Goal: Task Accomplishment & Management: Manage account settings

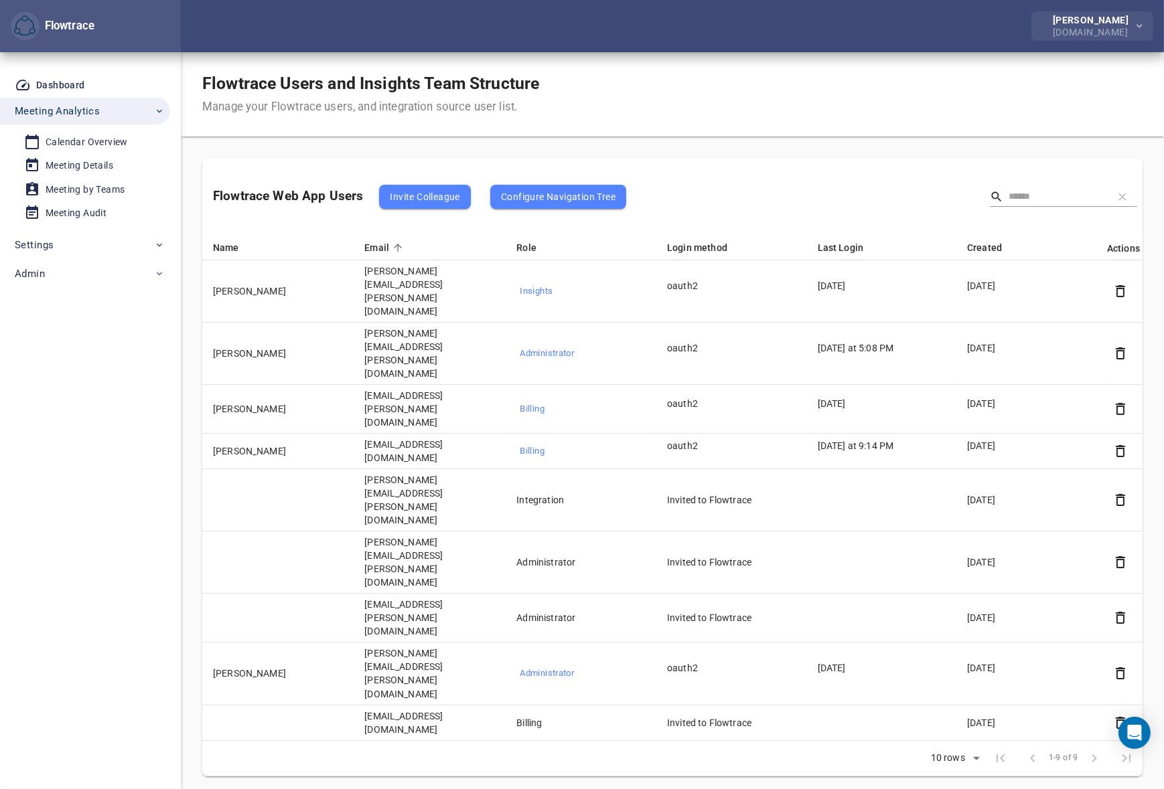
click at [1107, 23] on div "[PERSON_NAME]" at bounding box center [1092, 19] width 81 height 9
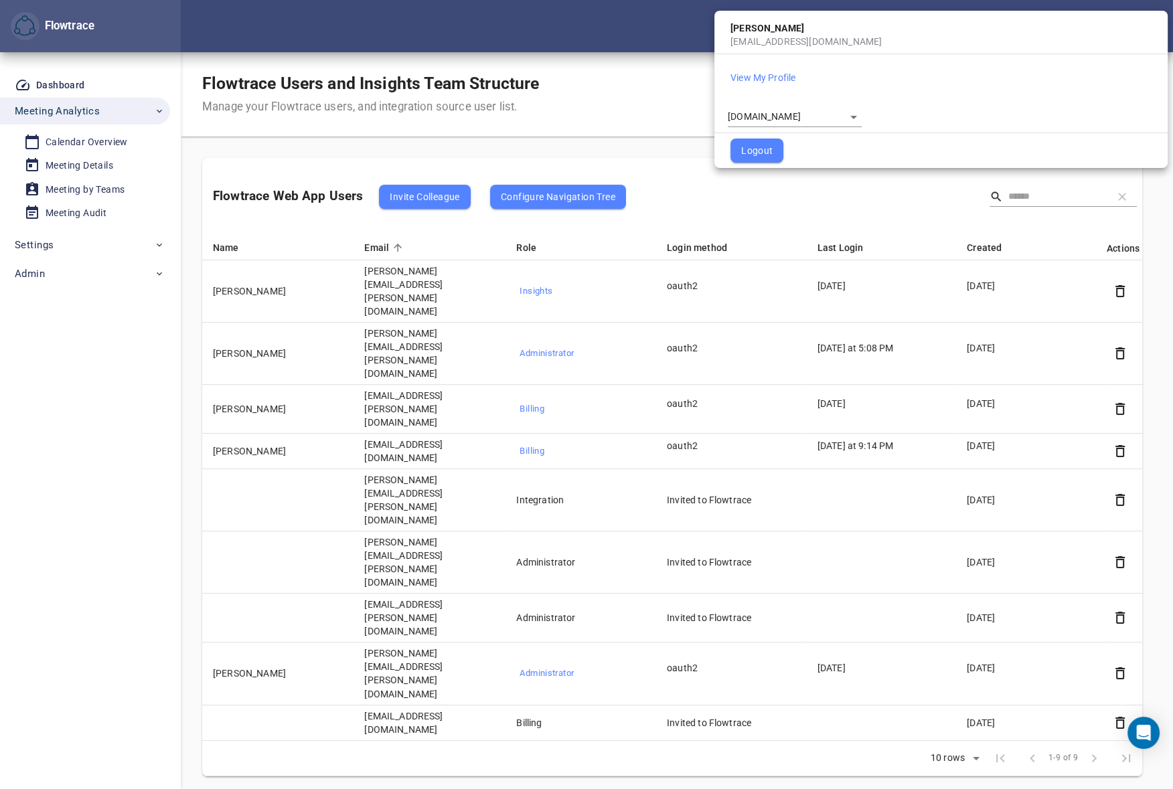
click at [757, 103] on div "**********" at bounding box center [795, 113] width 134 height 27
click at [748, 114] on body "Flowtrace [PERSON_NAME] [DOMAIN_NAME] Flowtrace Dashboard Meeting Analytics Cal…" at bounding box center [586, 394] width 1173 height 789
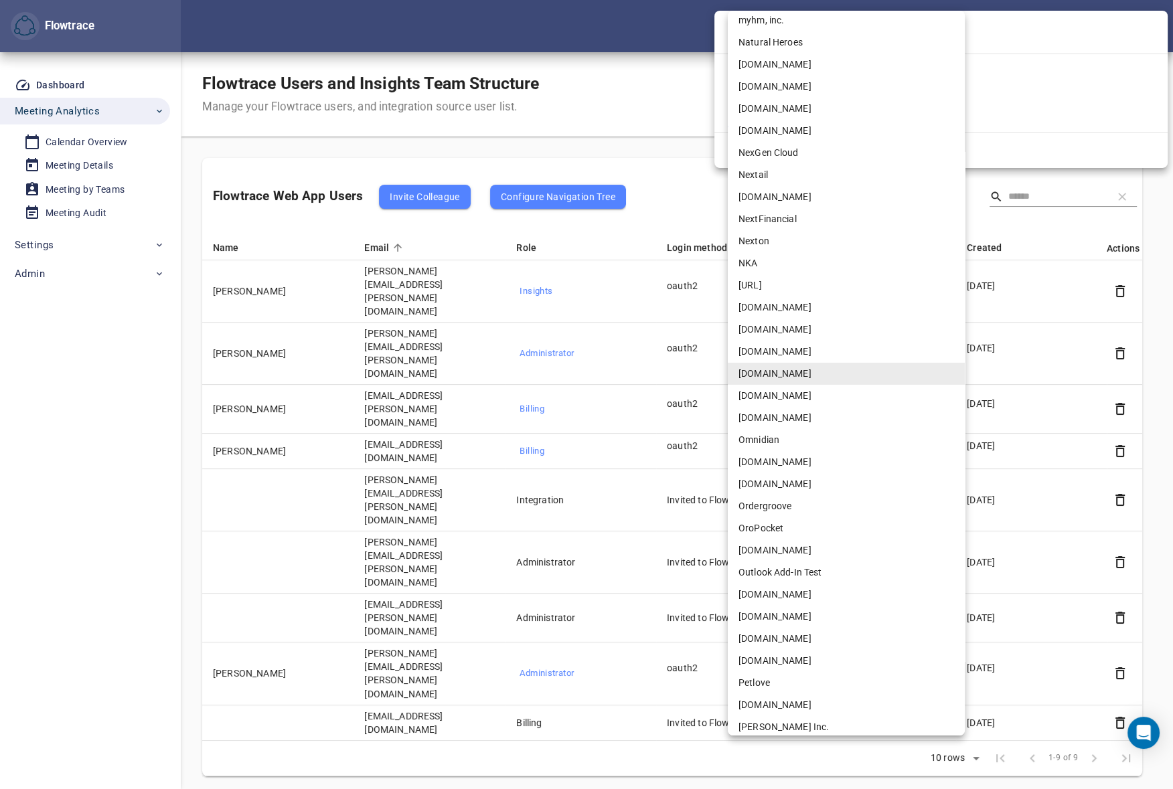
scroll to position [2083, 0]
click at [772, 434] on li "Flowtrace" at bounding box center [846, 440] width 237 height 22
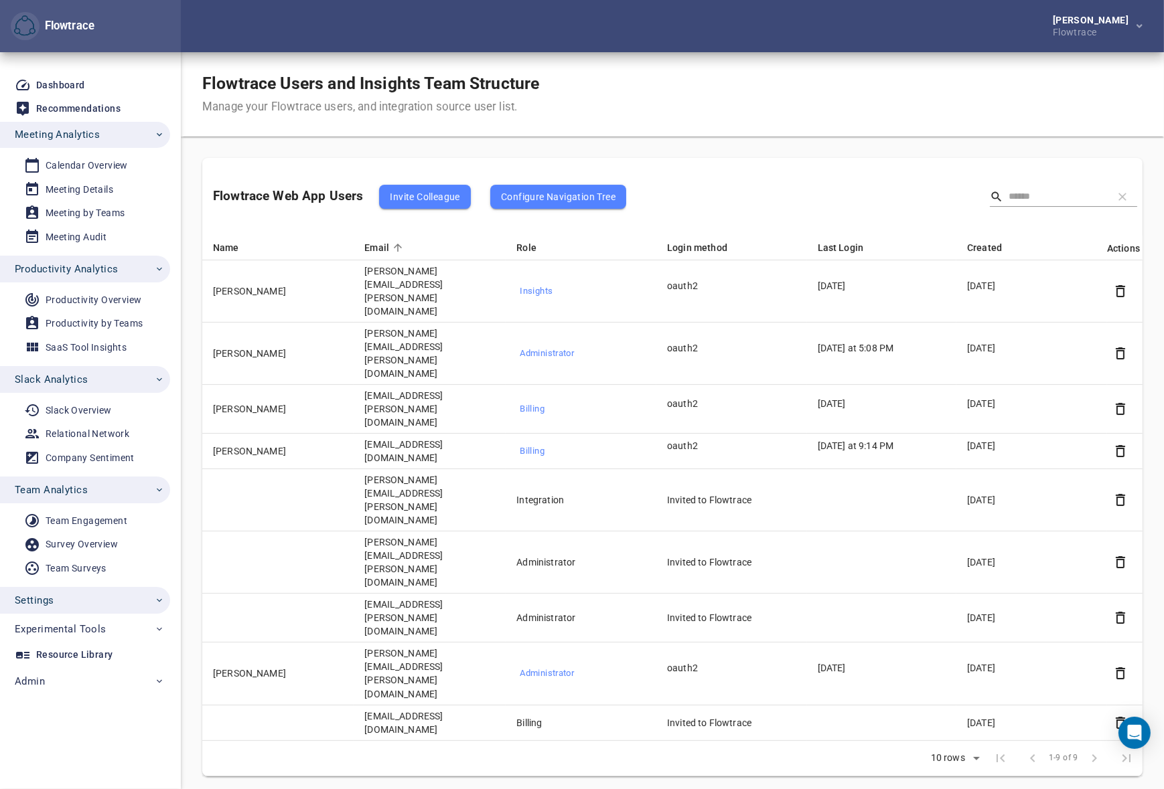
click at [80, 599] on span "Settings" at bounding box center [90, 600] width 150 height 17
click at [70, 698] on div "Account Settings" at bounding box center [83, 702] width 75 height 17
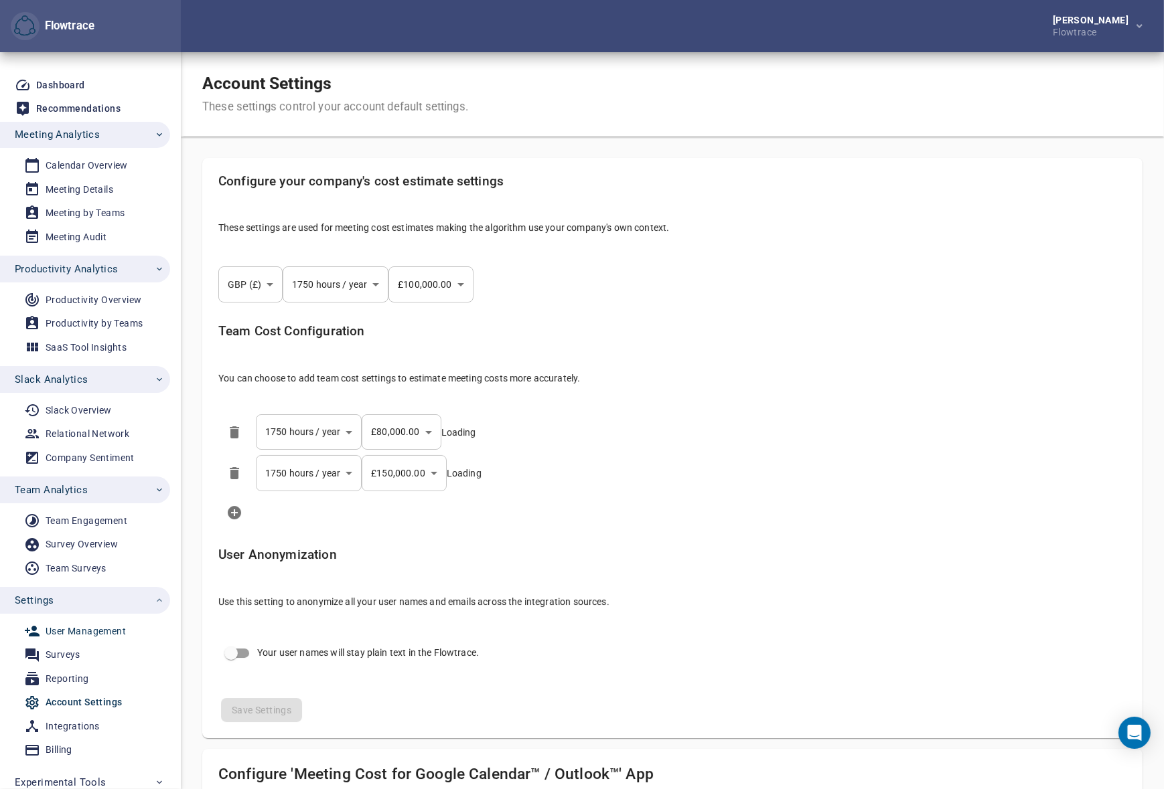
click at [77, 629] on div "User Management" at bounding box center [86, 631] width 80 height 17
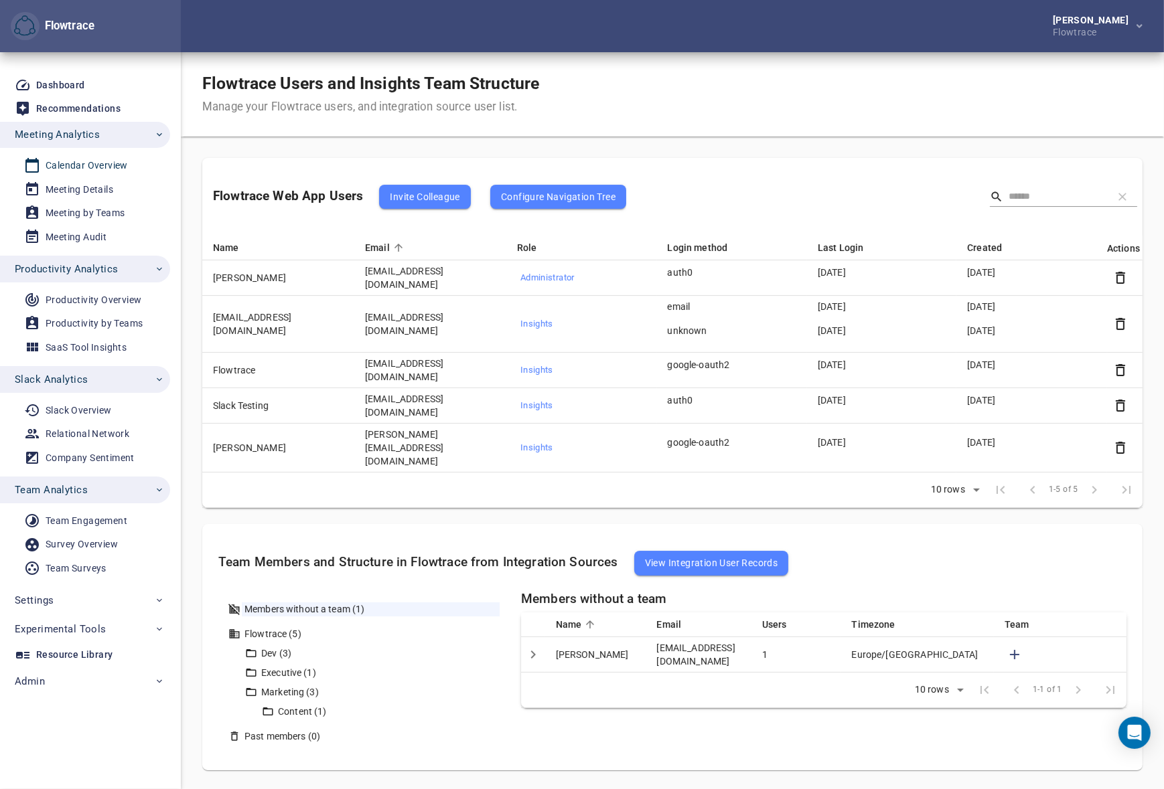
click at [80, 165] on div "Calendar Overview" at bounding box center [87, 165] width 82 height 17
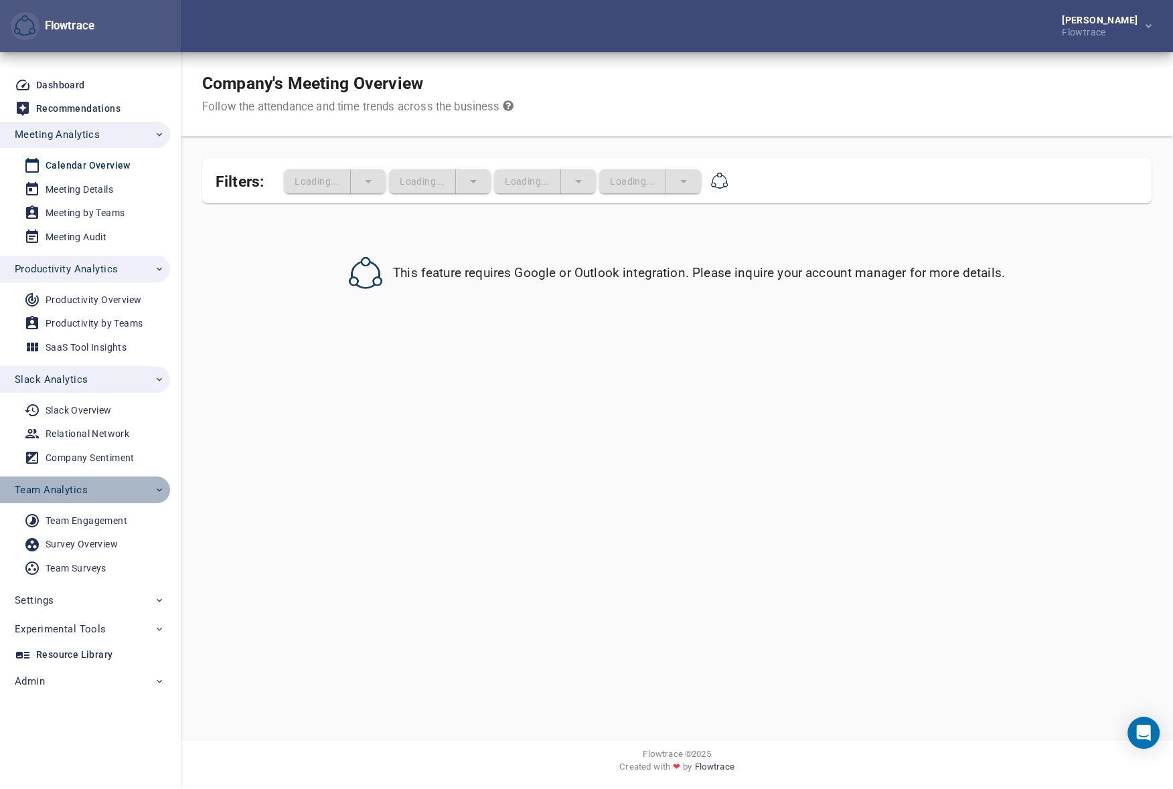
click at [71, 494] on span "Team Analytics" at bounding box center [51, 489] width 73 height 17
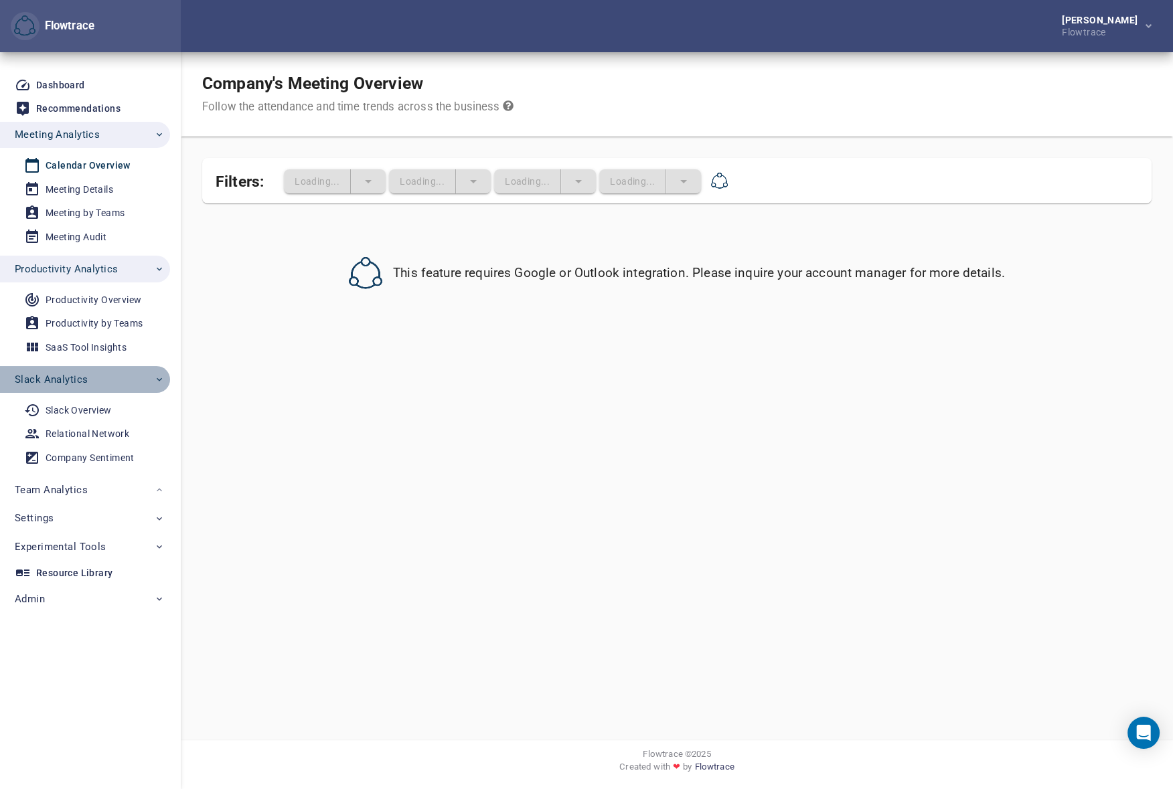
click at [87, 376] on span "Slack Analytics" at bounding box center [90, 379] width 150 height 17
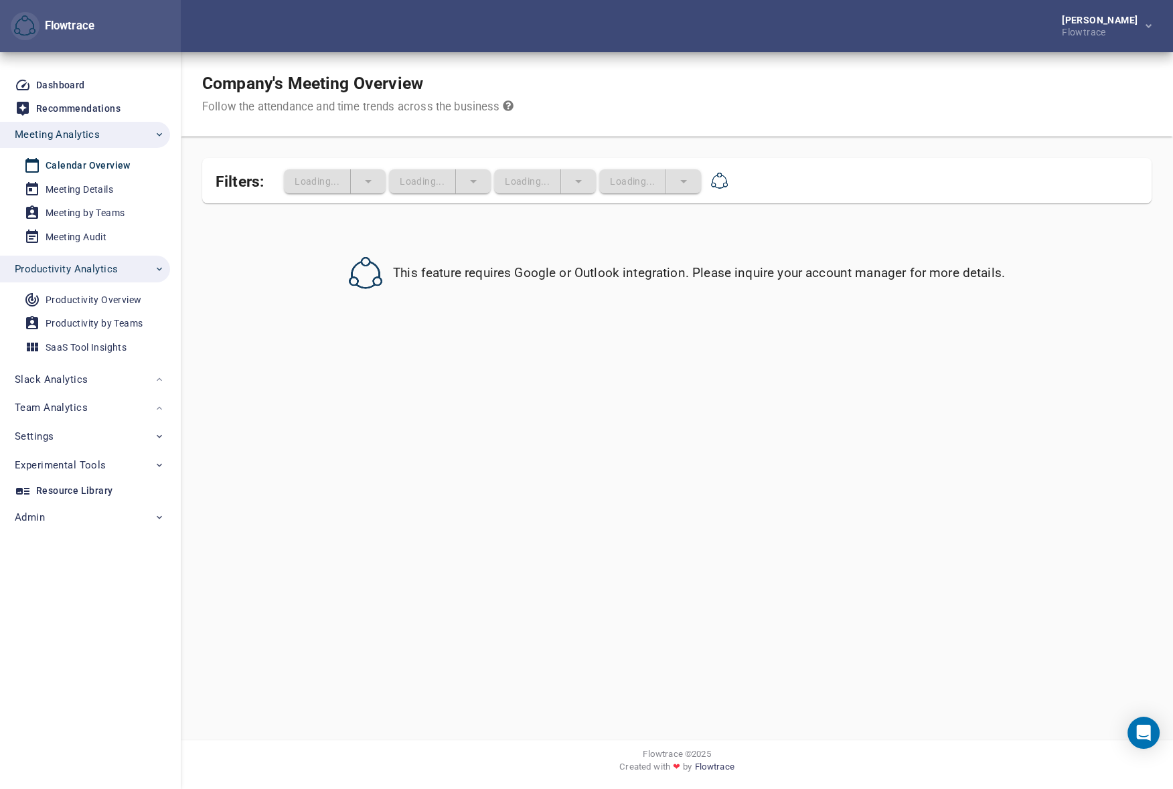
click at [94, 262] on span "Productivity Analytics" at bounding box center [66, 268] width 103 height 17
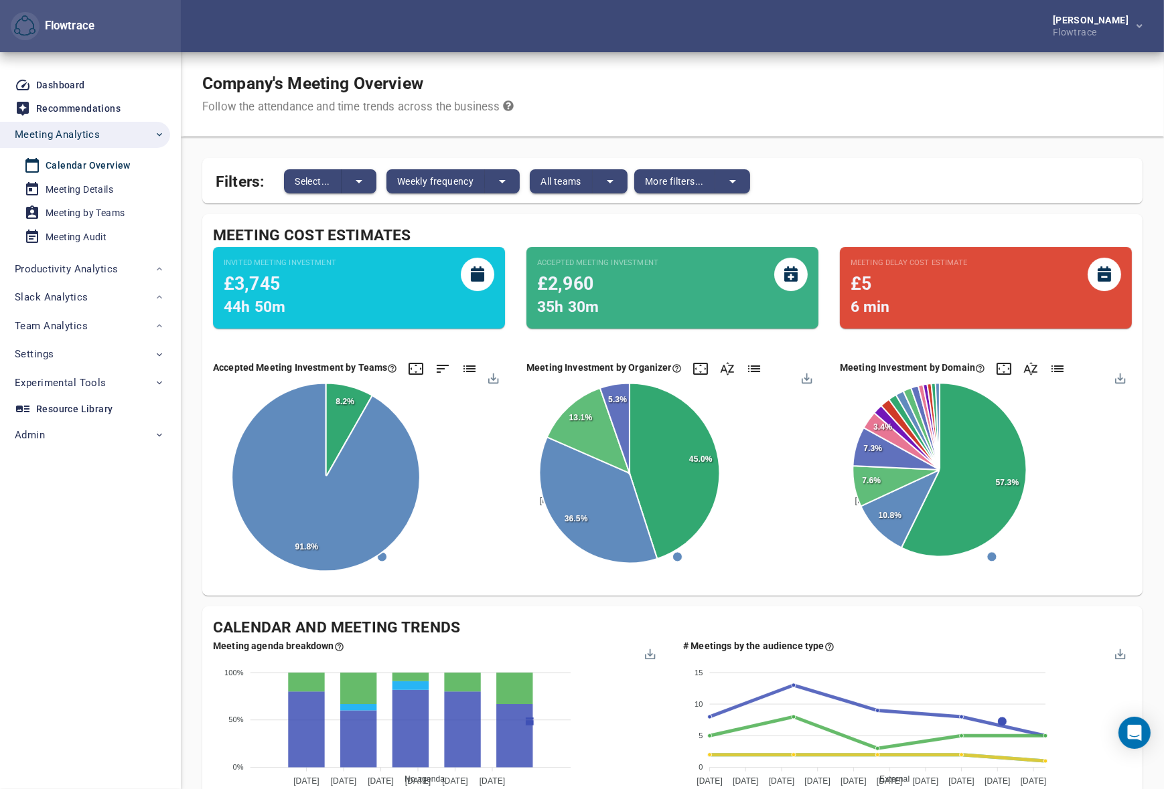
click at [634, 75] on div "Company's Meeting Overview Follow the attendance and time trends across the bus…" at bounding box center [672, 94] width 983 height 84
click at [409, 172] on button "Weekly frequency" at bounding box center [435, 181] width 98 height 24
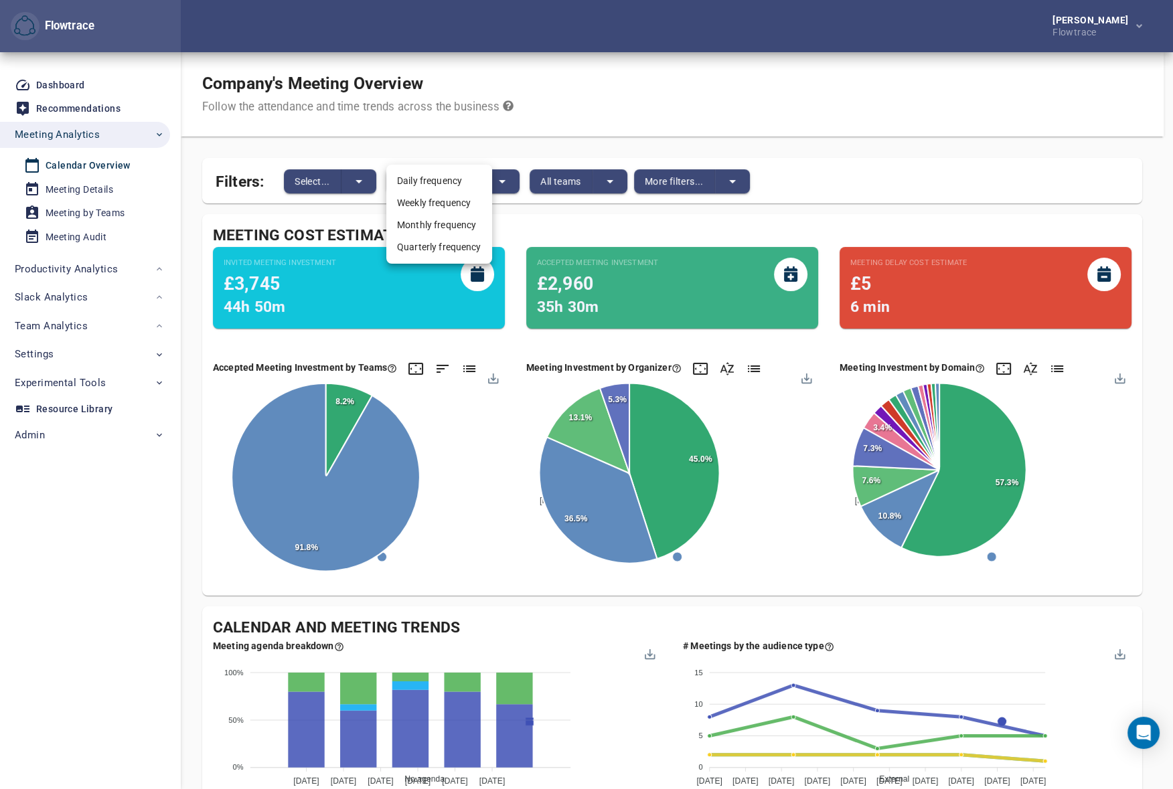
click at [325, 175] on div at bounding box center [586, 394] width 1173 height 789
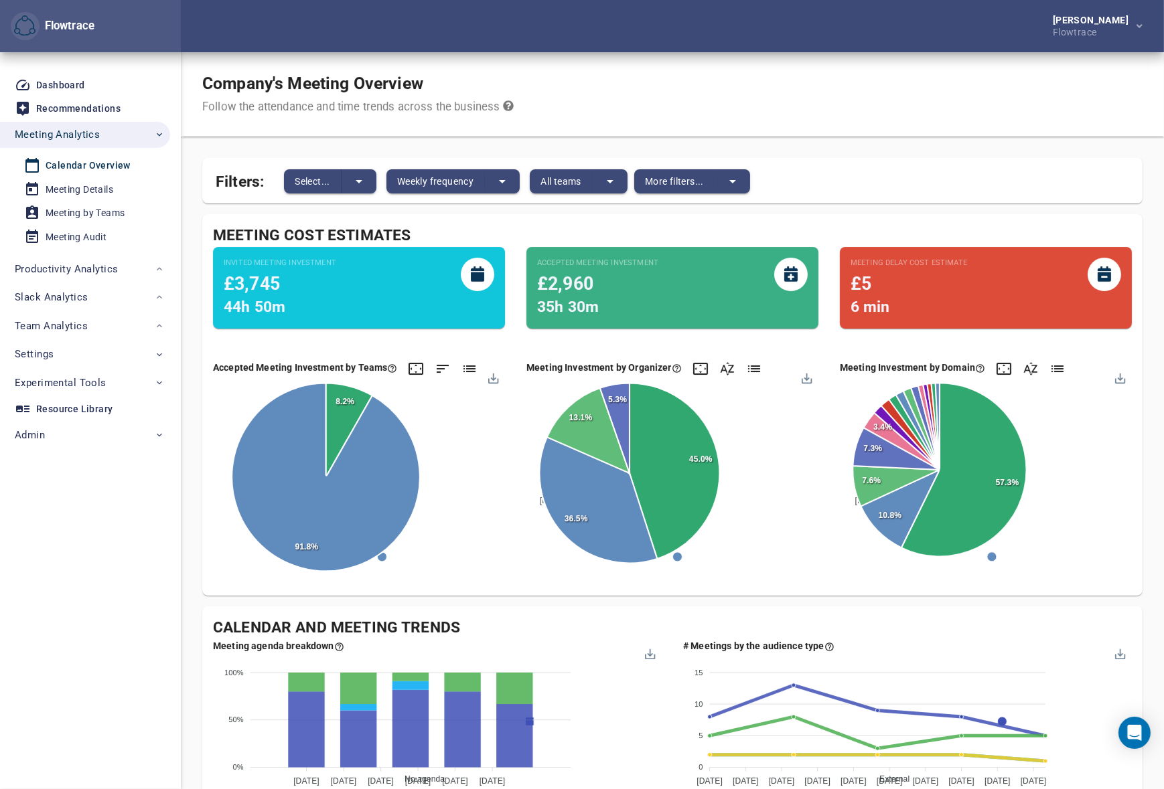
click at [316, 181] on body "Flowtrace [PERSON_NAME] Flowtrace Flowtrace Dashboard Recommendations Meeting A…" at bounding box center [582, 394] width 1164 height 789
click at [359, 179] on icon "split button" at bounding box center [359, 181] width 16 height 16
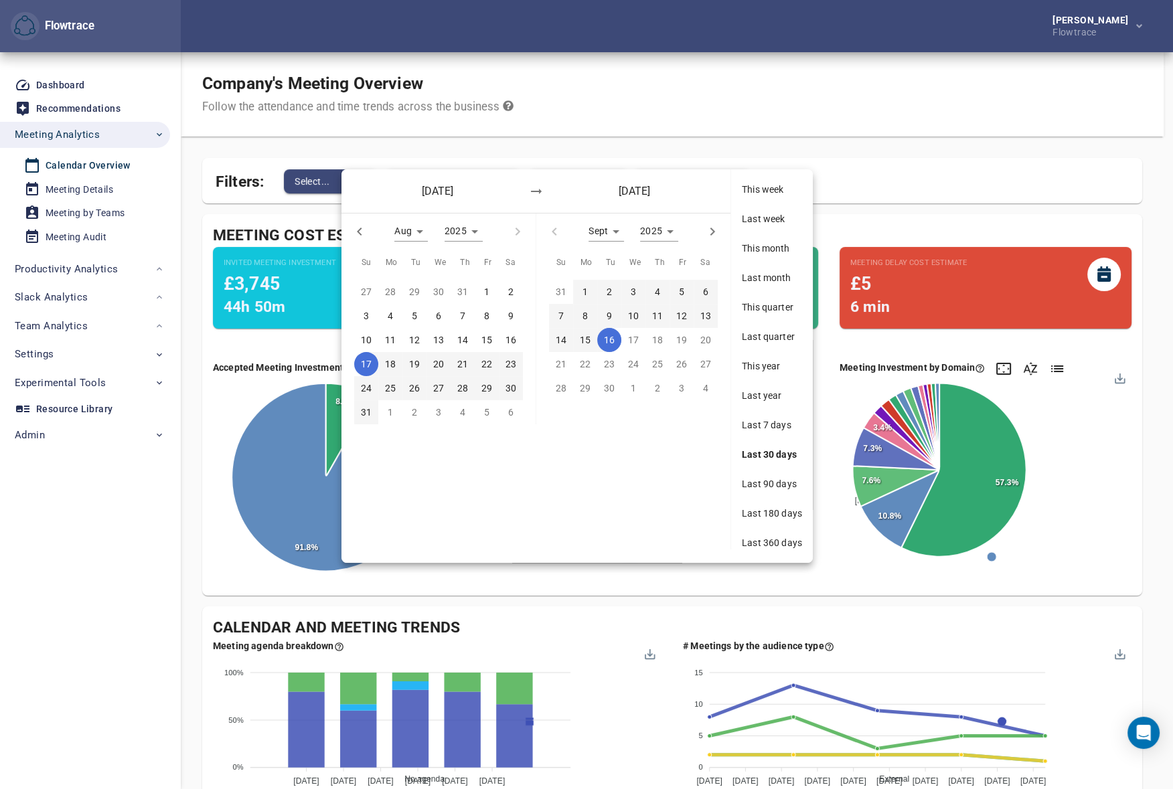
click at [763, 482] on span "Last 90 days" at bounding box center [772, 483] width 60 height 13
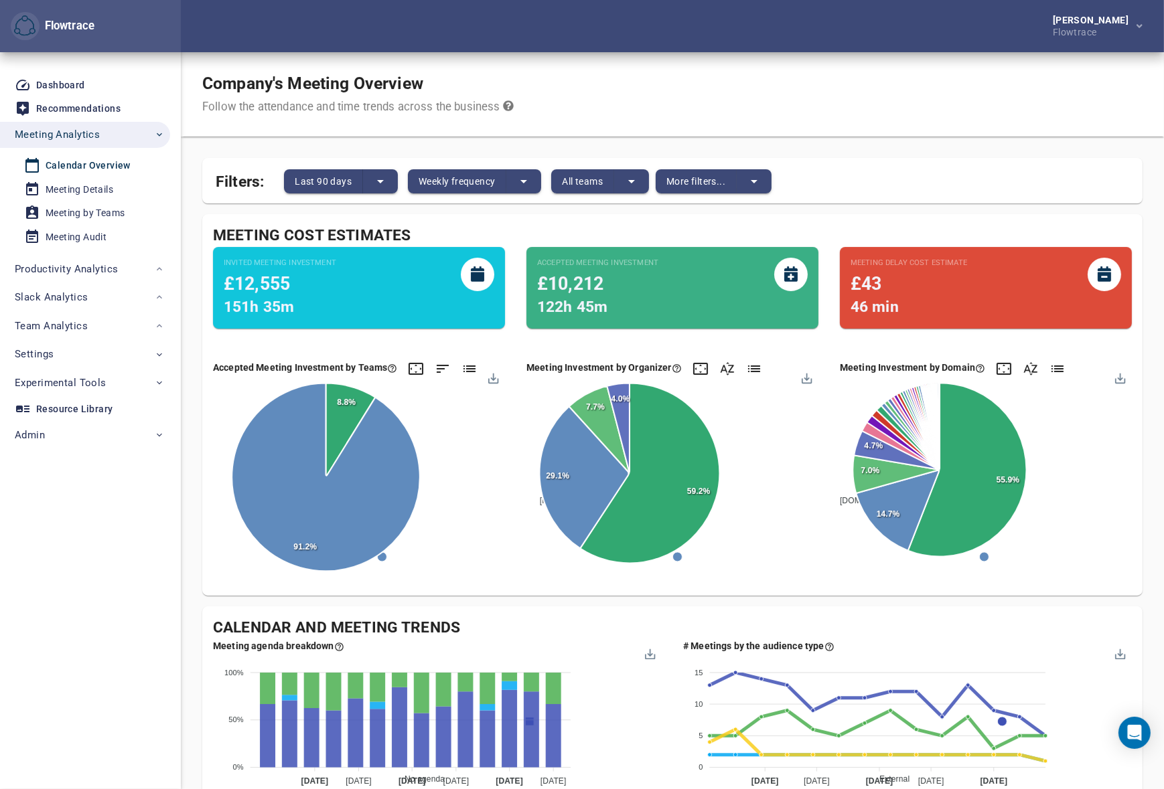
click at [667, 46] on div "[PERSON_NAME] Flowtrace" at bounding box center [672, 26] width 983 height 52
click at [721, 27] on div "[PERSON_NAME] Flowtrace" at bounding box center [672, 26] width 983 height 52
click at [465, 182] on span "Weekly frequency" at bounding box center [456, 181] width 76 height 16
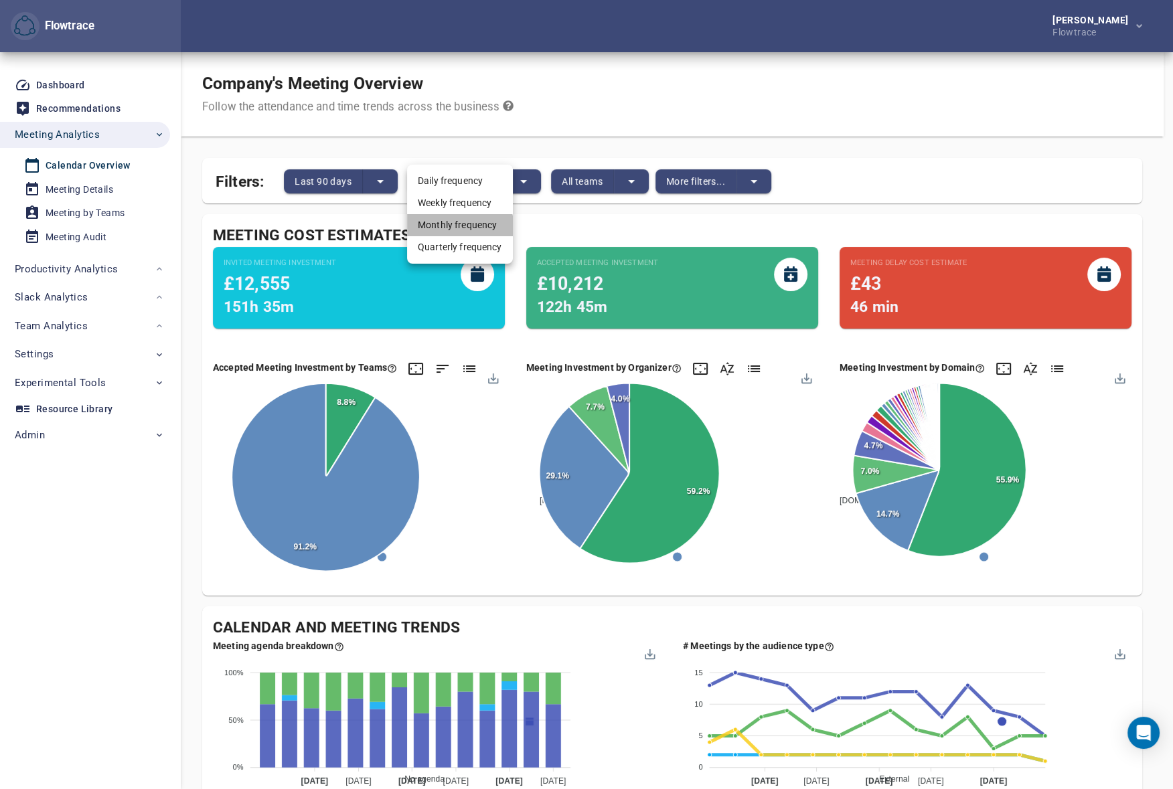
click at [459, 228] on li "Monthly frequency" at bounding box center [460, 225] width 106 height 22
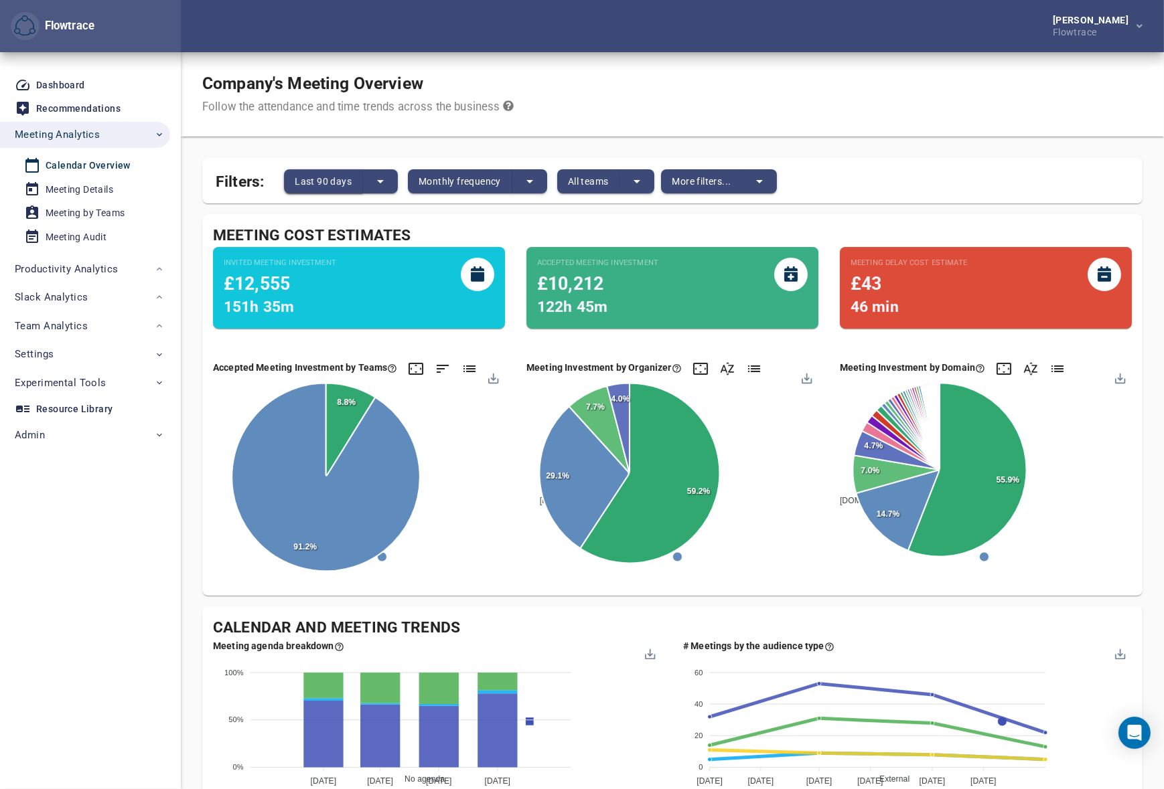
click at [319, 174] on span "Last 90 days" at bounding box center [323, 181] width 57 height 16
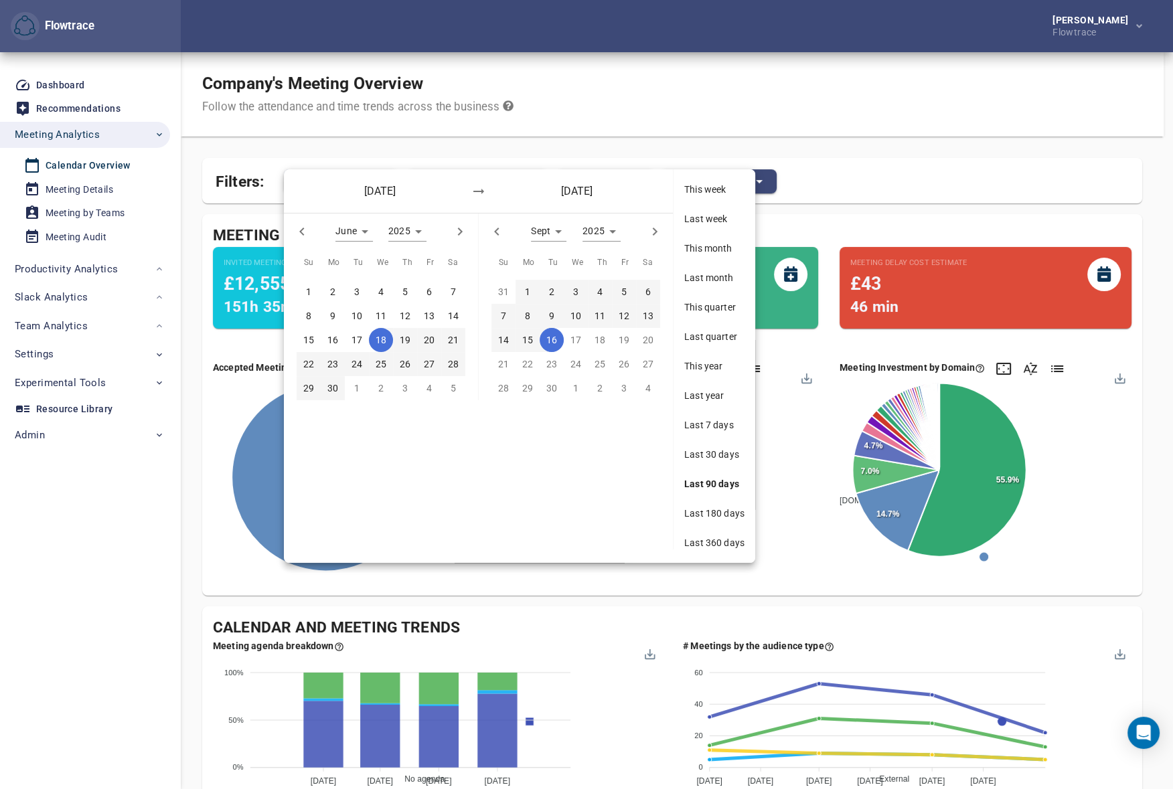
click at [705, 540] on span "Last 360 days" at bounding box center [714, 542] width 60 height 13
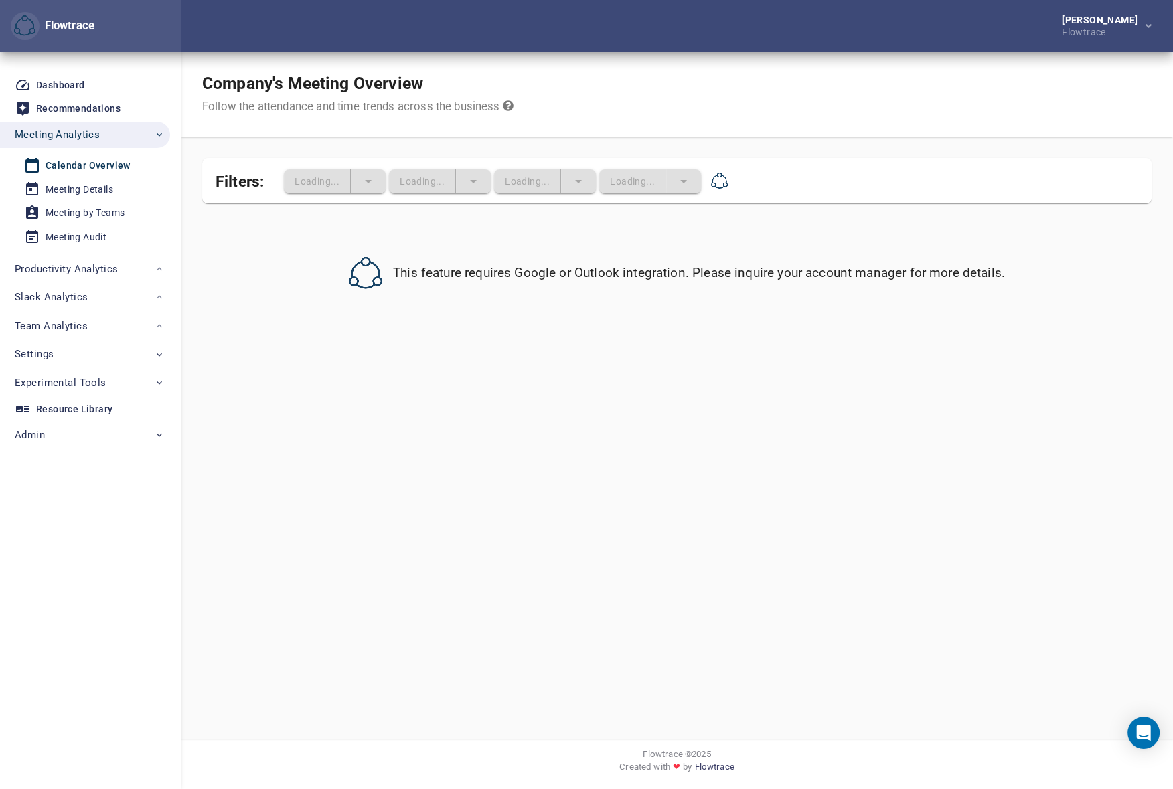
click at [657, 54] on div "Company's Meeting Overview Follow the attendance and time trends across the bus…" at bounding box center [677, 94] width 992 height 84
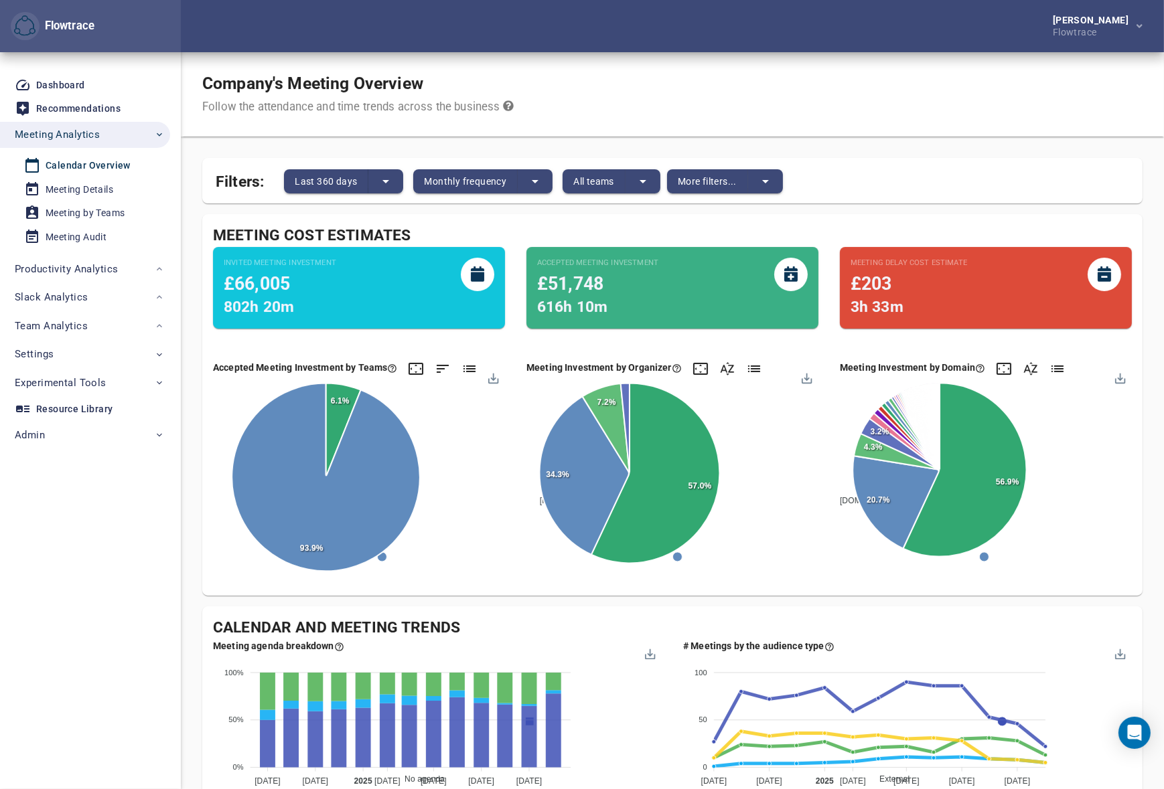
drag, startPoint x: 930, startPoint y: 71, endPoint x: 864, endPoint y: 50, distance: 69.0
click at [930, 71] on div "Company's Meeting Overview Follow the attendance and time trends across the bus…" at bounding box center [672, 94] width 983 height 84
click at [1013, 108] on div "Company's Meeting Overview Follow the attendance and time trends across the bus…" at bounding box center [672, 94] width 983 height 84
click at [628, 33] on div "[PERSON_NAME] Flowtrace" at bounding box center [672, 26] width 983 height 52
click at [827, 59] on div "Company's Meeting Overview Follow the attendance and time trends across the bus…" at bounding box center [672, 94] width 983 height 84
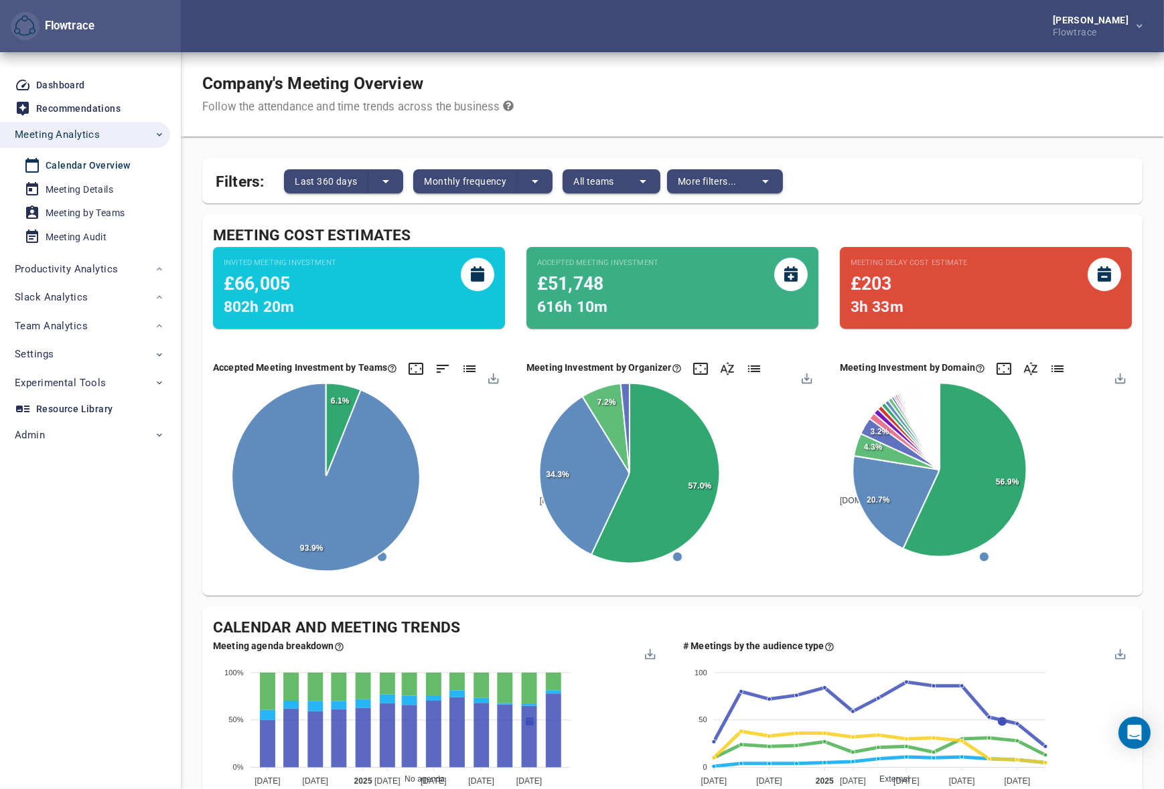
click at [827, 28] on div "[PERSON_NAME] Flowtrace" at bounding box center [672, 26] width 983 height 52
drag, startPoint x: 865, startPoint y: 60, endPoint x: 855, endPoint y: 58, distance: 10.1
click at [865, 60] on div "Company's Meeting Overview Follow the attendance and time trends across the bus…" at bounding box center [672, 94] width 983 height 84
click at [682, 25] on div "[PERSON_NAME] Flowtrace" at bounding box center [672, 26] width 983 height 52
click at [341, 185] on span "Last 360 days" at bounding box center [326, 181] width 62 height 16
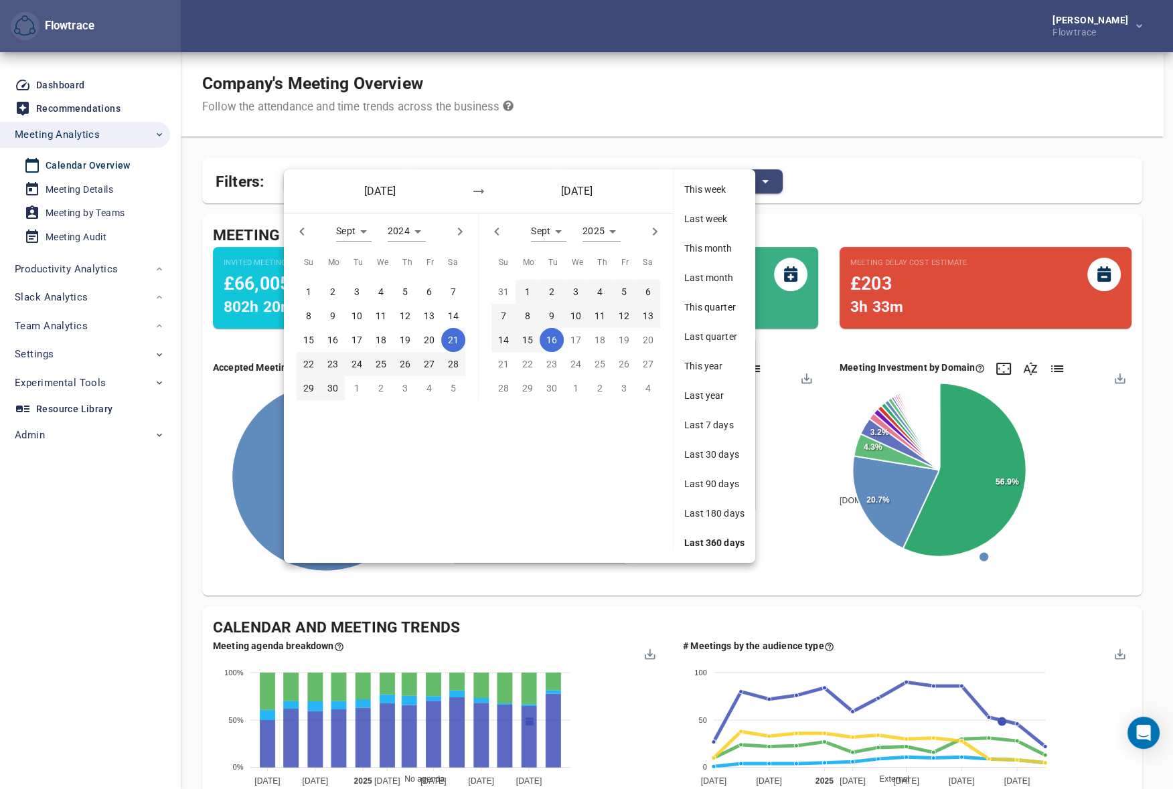
click at [584, 116] on div "[DATE] [DATE] Sept * 2024 **** Su Mo Tu We Th Fr Sa 1 2 3 4 5 6 7 8 9 10 11 12 …" at bounding box center [586, 394] width 1173 height 789
click at [870, 128] on div at bounding box center [586, 394] width 1173 height 789
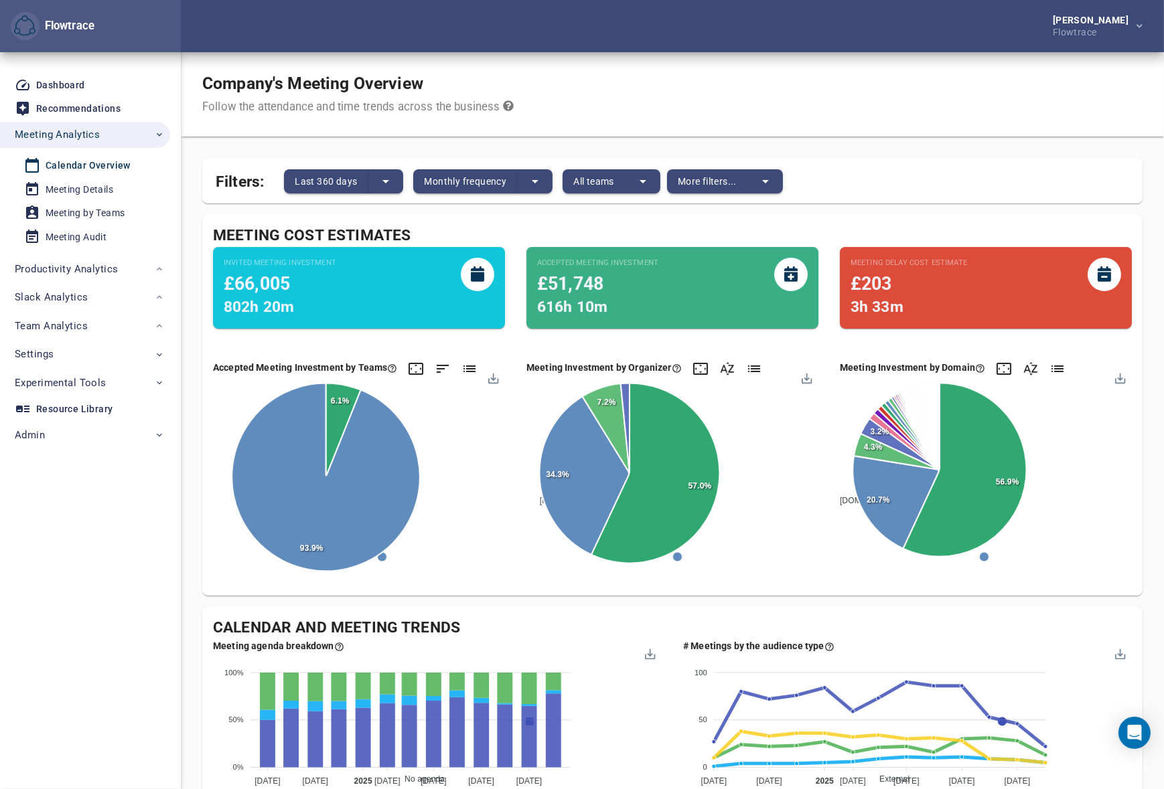
drag, startPoint x: 426, startPoint y: 187, endPoint x: 439, endPoint y: 186, distance: 12.1
click at [426, 186] on div at bounding box center [582, 394] width 1164 height 789
click at [476, 181] on span "Monthly frequency" at bounding box center [465, 181] width 82 height 16
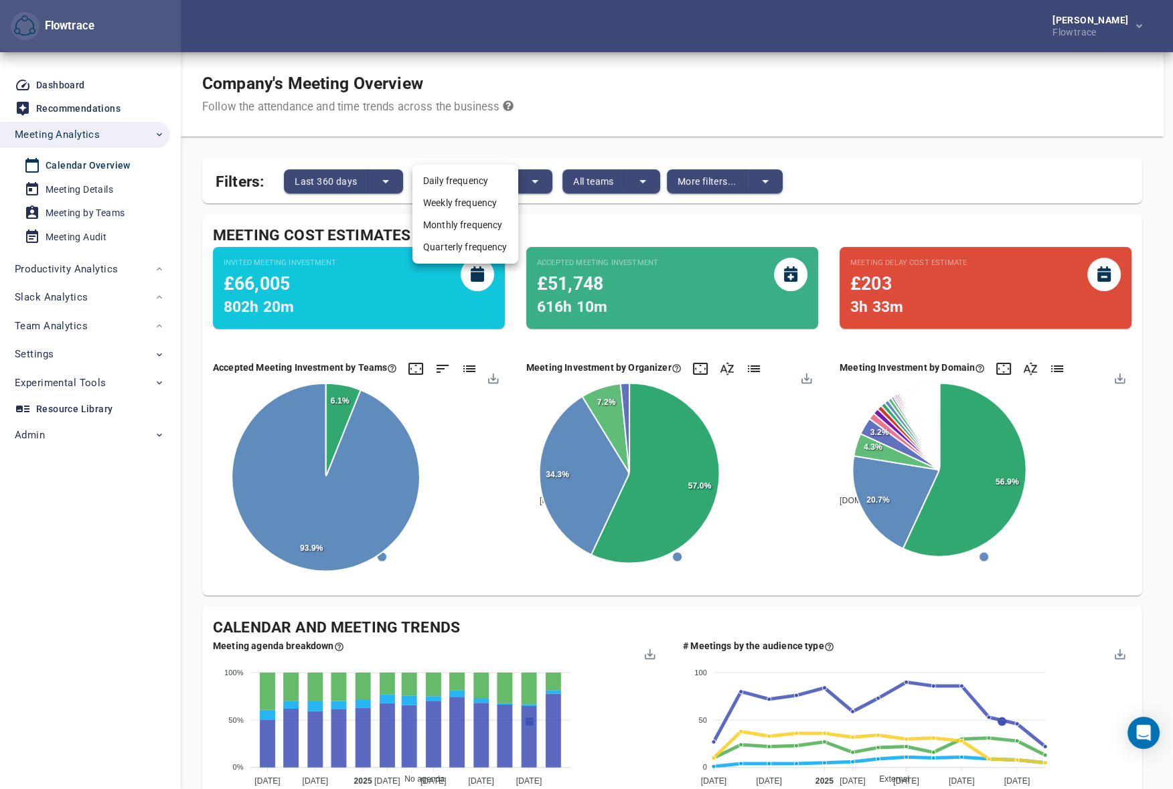
click at [647, 96] on div at bounding box center [586, 394] width 1173 height 789
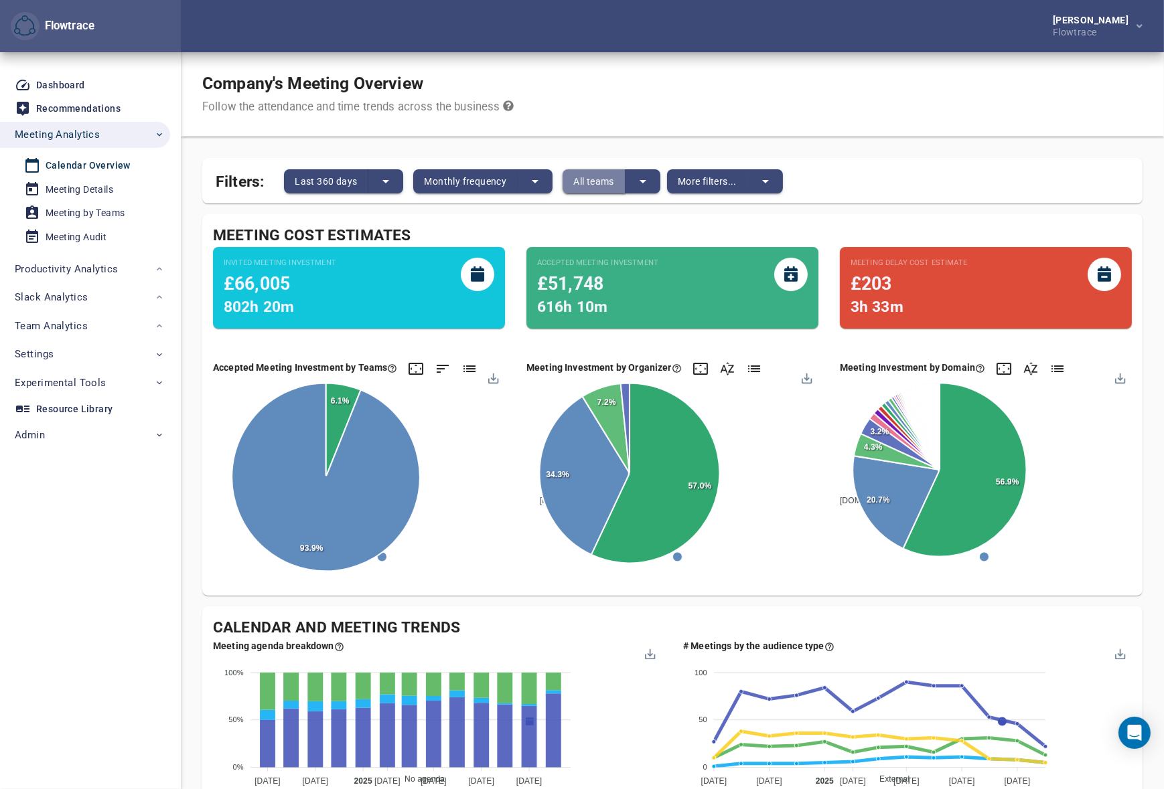
click at [612, 183] on span "All teams" at bounding box center [593, 181] width 41 height 16
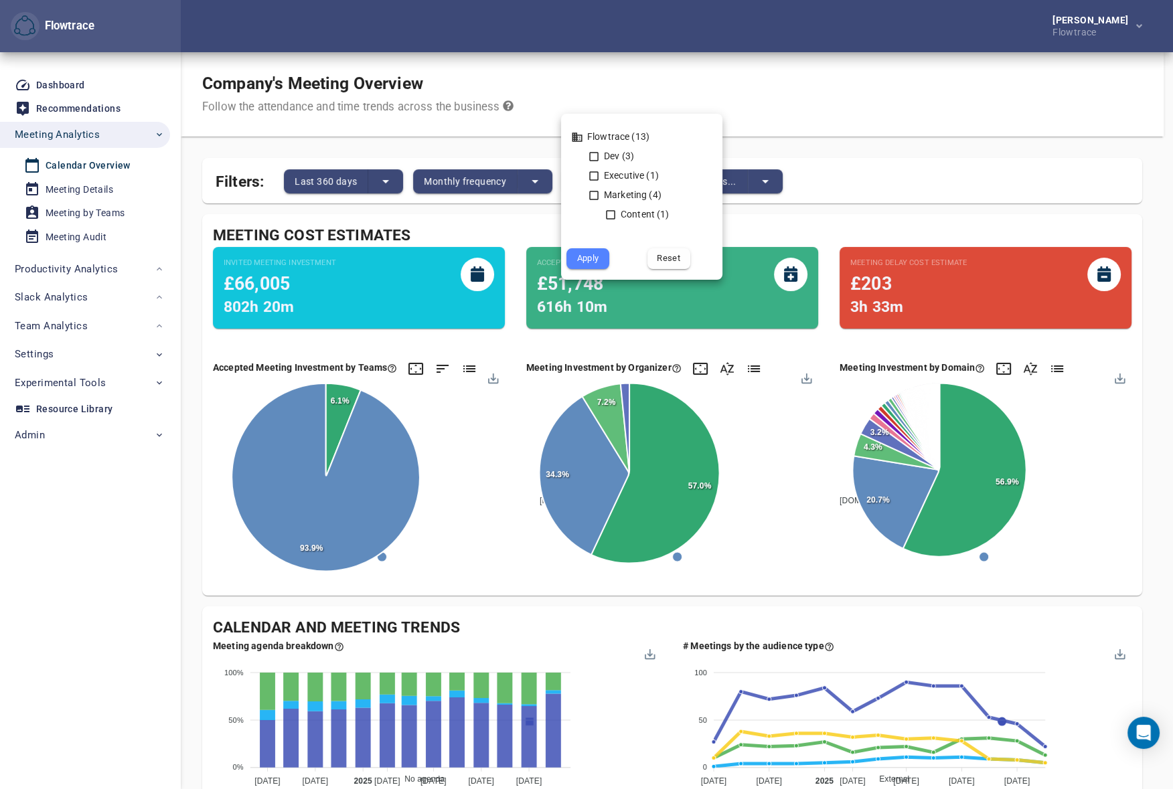
click at [686, 70] on div at bounding box center [586, 394] width 1173 height 789
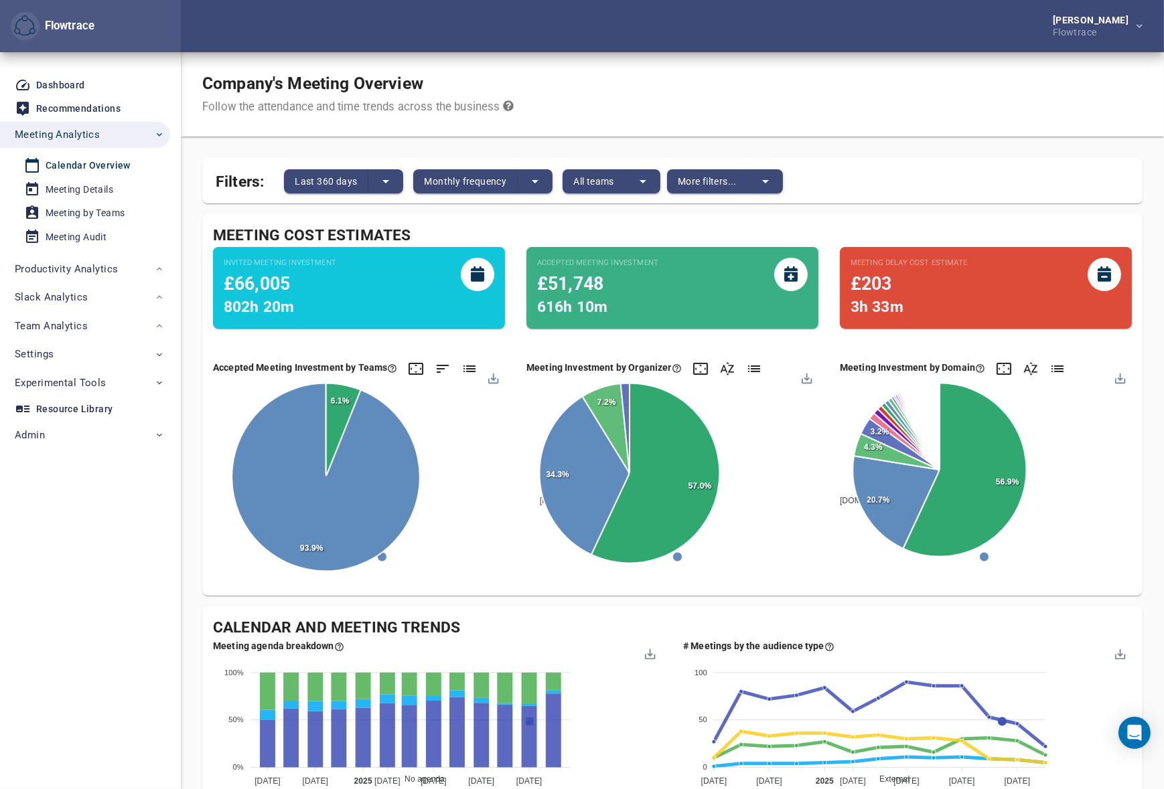
click at [706, 187] on span "More filters..." at bounding box center [707, 181] width 59 height 16
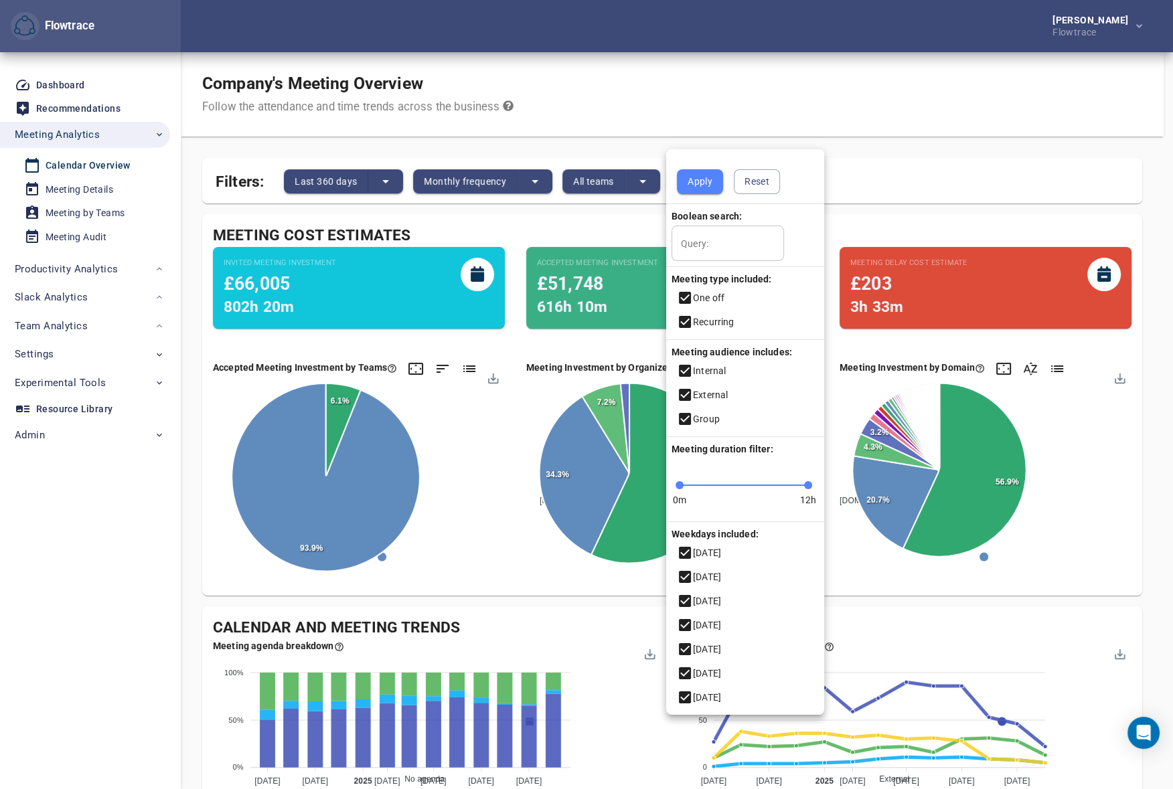
click at [903, 140] on div at bounding box center [586, 394] width 1173 height 789
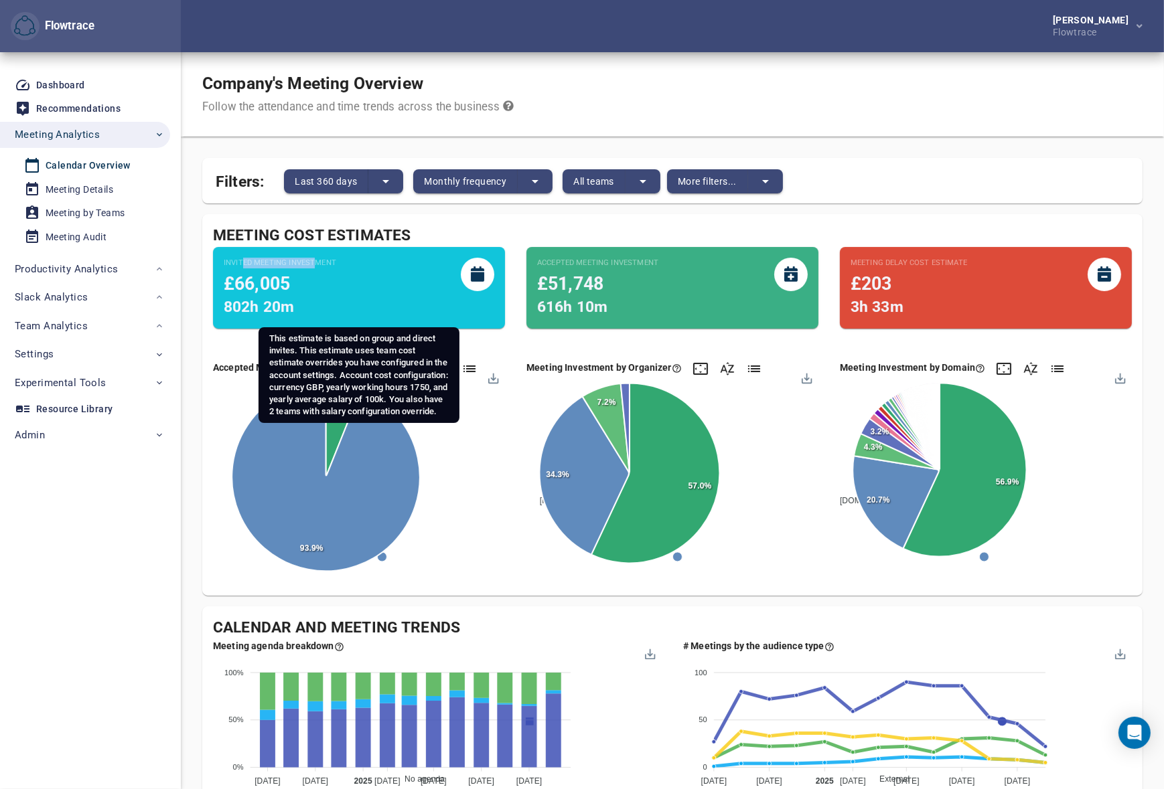
drag, startPoint x: 248, startPoint y: 265, endPoint x: 314, endPoint y: 265, distance: 66.3
click at [314, 265] on small "Invited Meeting Investment" at bounding box center [280, 263] width 112 height 11
click at [262, 267] on small "Invited Meeting Investment" at bounding box center [280, 263] width 112 height 11
drag, startPoint x: 224, startPoint y: 282, endPoint x: 285, endPoint y: 286, distance: 61.1
click at [285, 286] on span "£66,005" at bounding box center [257, 283] width 66 height 21
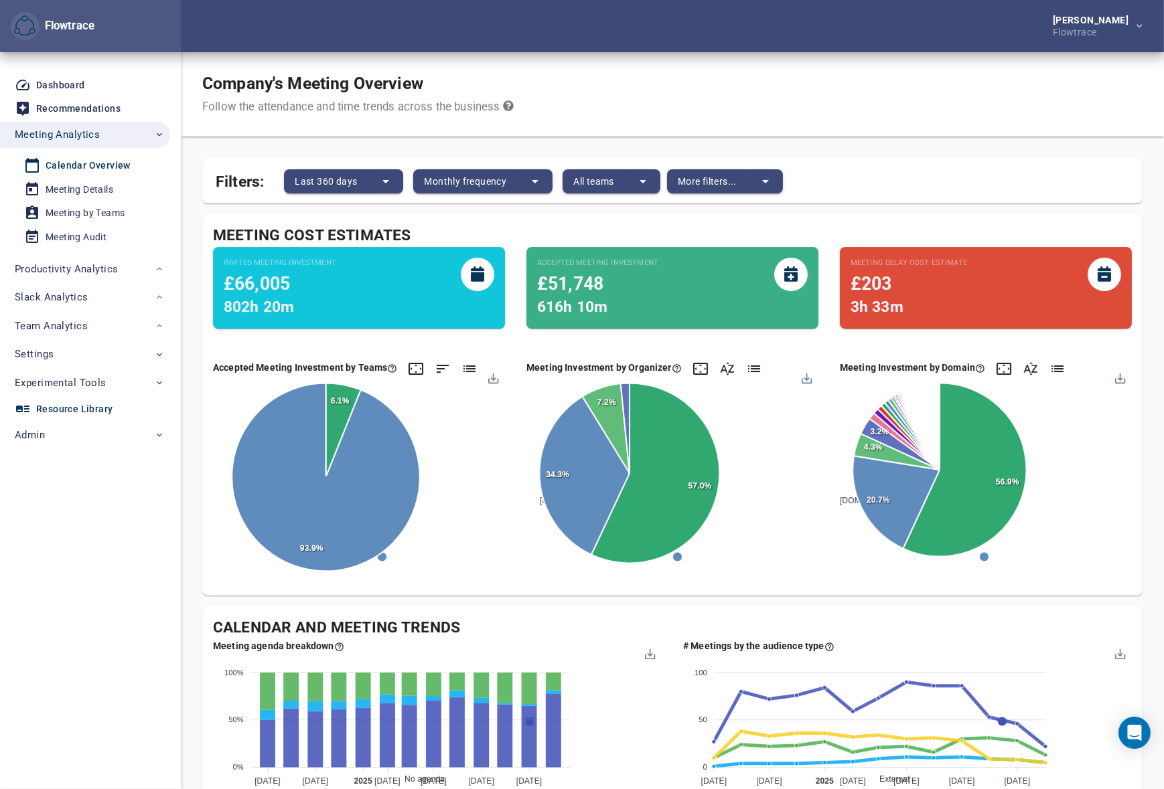
drag, startPoint x: 204, startPoint y: 317, endPoint x: 73, endPoint y: 415, distance: 163.1
click at [204, 317] on div "Invited Meeting Investment £66,005 802h 20m" at bounding box center [358, 293] width 313 height 114
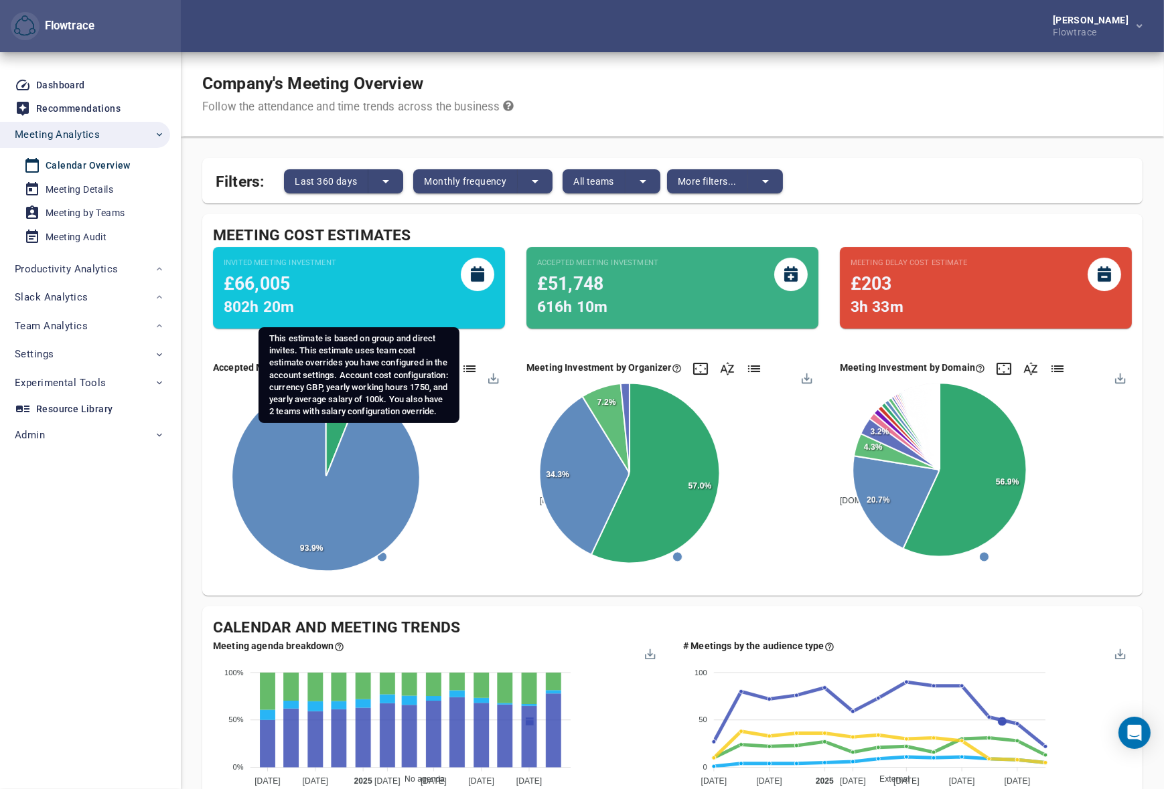
click at [291, 307] on span "802h 20m" at bounding box center [259, 307] width 70 height 18
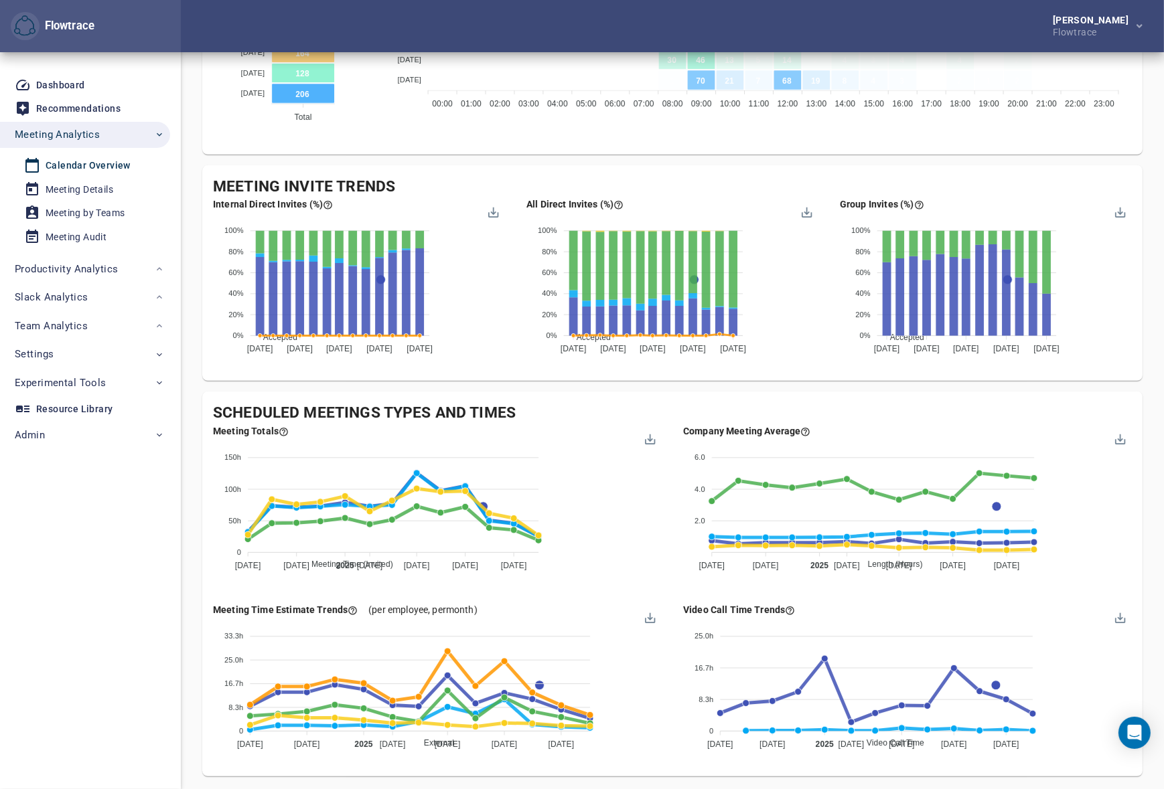
scroll to position [994, 0]
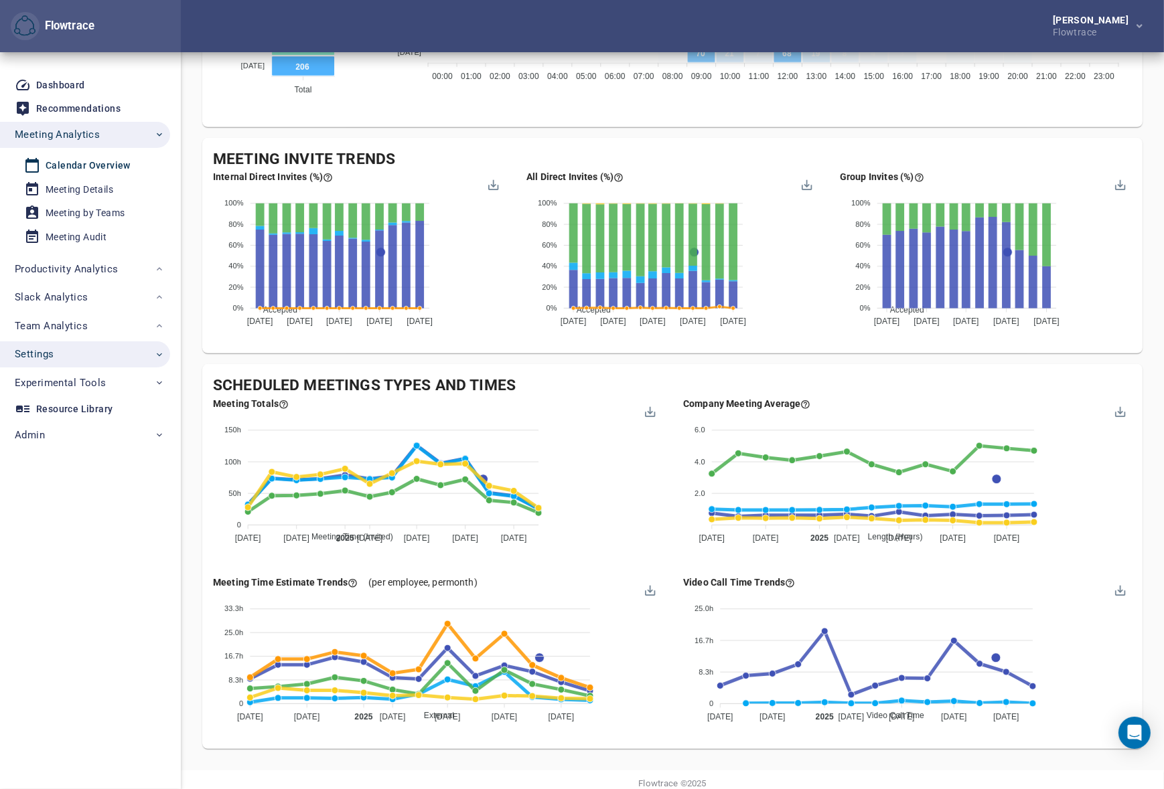
click at [46, 355] on span "Settings" at bounding box center [34, 353] width 39 height 17
click at [66, 454] on div "Account Settings" at bounding box center [83, 457] width 75 height 17
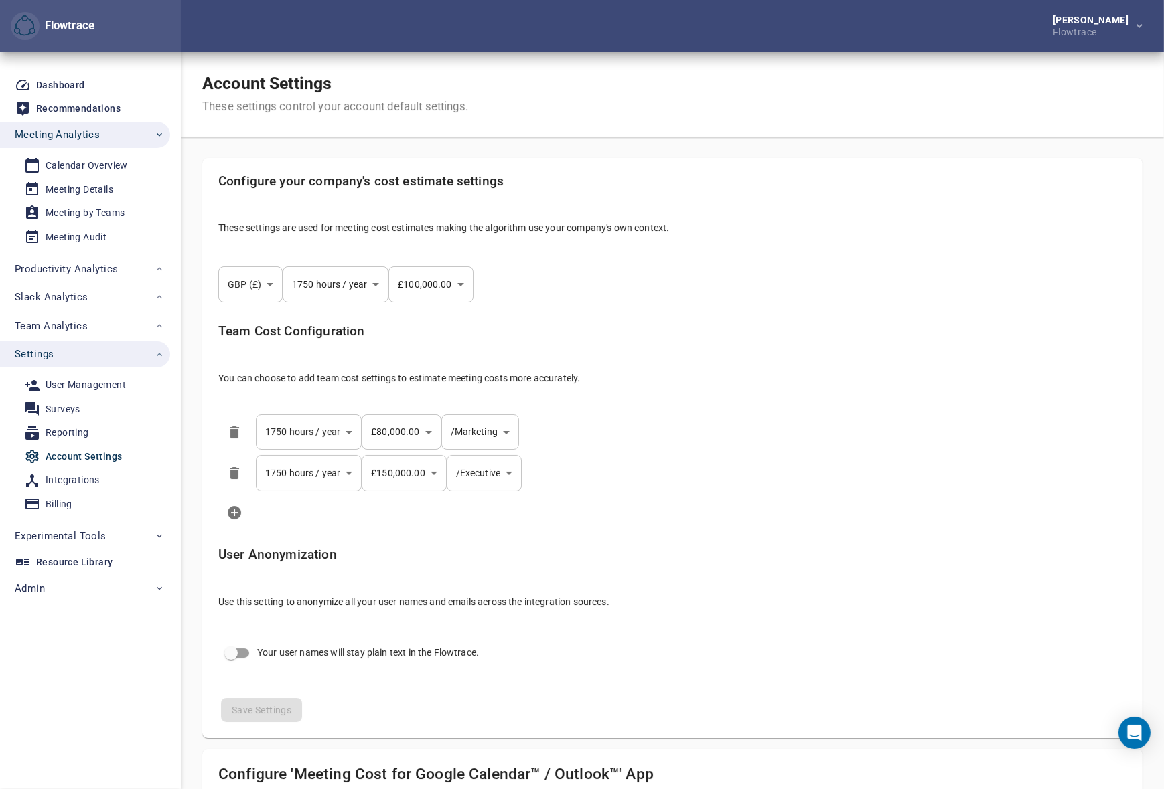
select select "***"
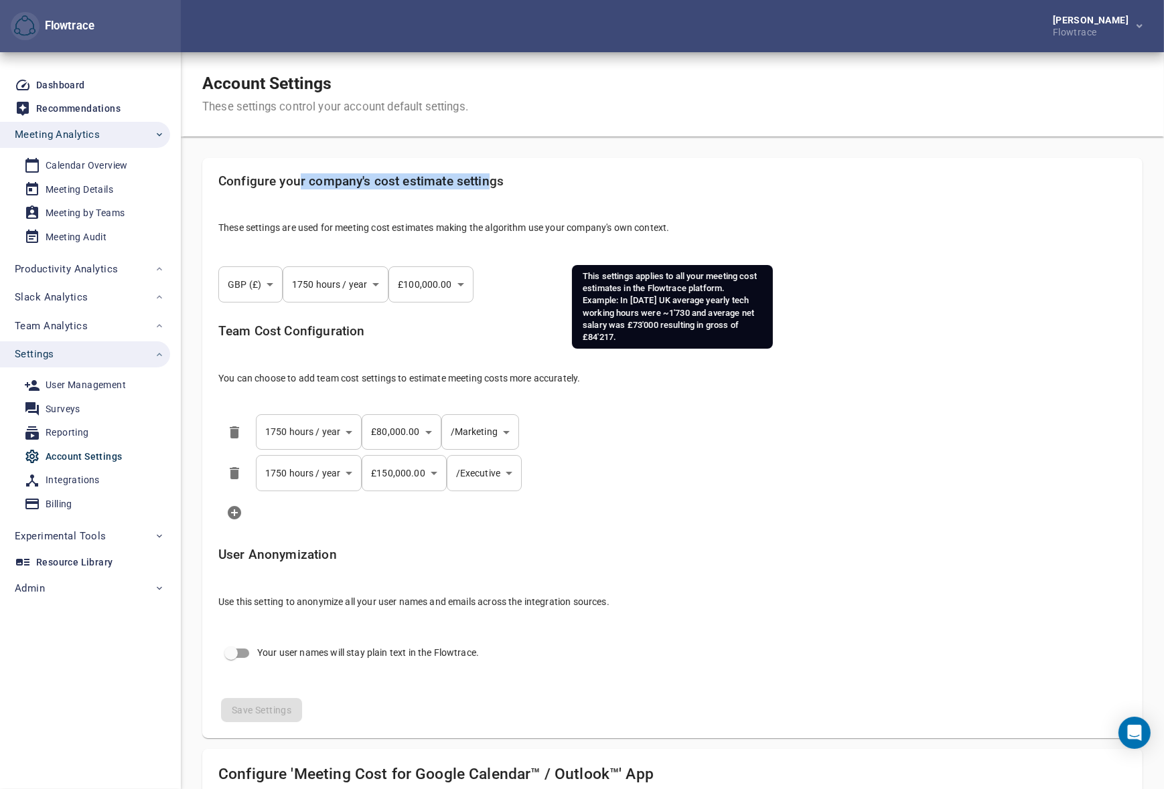
drag, startPoint x: 487, startPoint y: 184, endPoint x: 300, endPoint y: 184, distance: 186.8
click at [300, 184] on h5 "Configure your company's cost estimate settings" at bounding box center [672, 181] width 908 height 15
drag, startPoint x: 274, startPoint y: 184, endPoint x: 292, endPoint y: 186, distance: 17.5
click at [274, 184] on h5 "Configure your company's cost estimate settings" at bounding box center [672, 181] width 908 height 15
drag, startPoint x: 384, startPoint y: 180, endPoint x: 456, endPoint y: 177, distance: 72.4
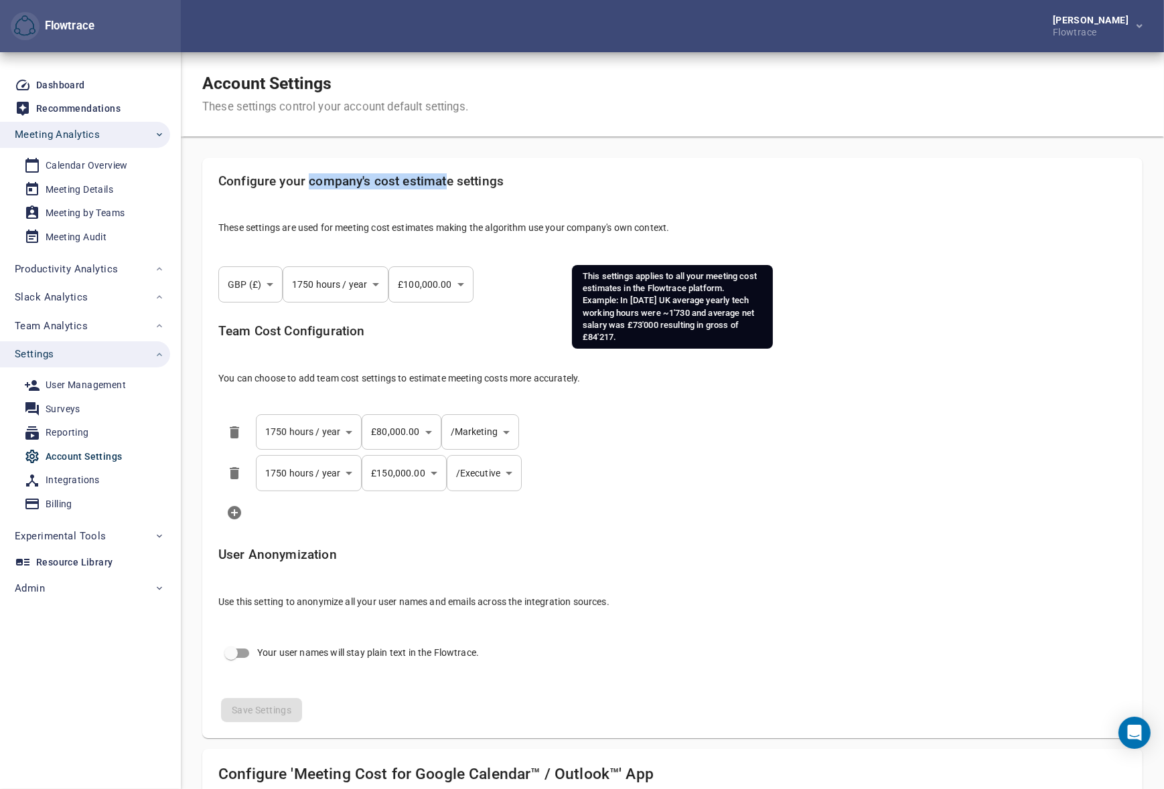
click at [449, 177] on h5 "Configure your company's cost estimate settings" at bounding box center [672, 181] width 908 height 15
click at [468, 177] on h5 "Configure your company's cost estimate settings" at bounding box center [672, 181] width 908 height 15
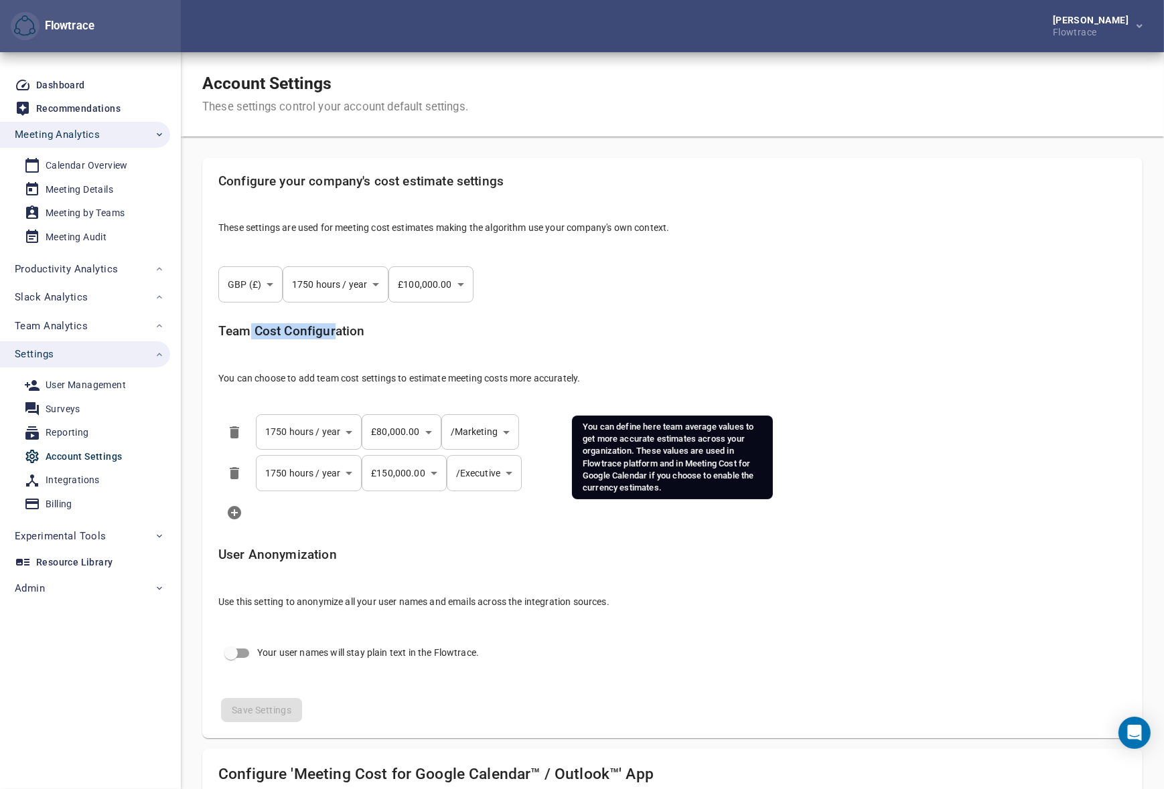
drag, startPoint x: 269, startPoint y: 331, endPoint x: 343, endPoint y: 334, distance: 73.7
click at [341, 334] on h5 "Team Cost Configuration" at bounding box center [672, 331] width 908 height 15
click at [349, 334] on h5 "Team Cost Configuration" at bounding box center [672, 331] width 908 height 15
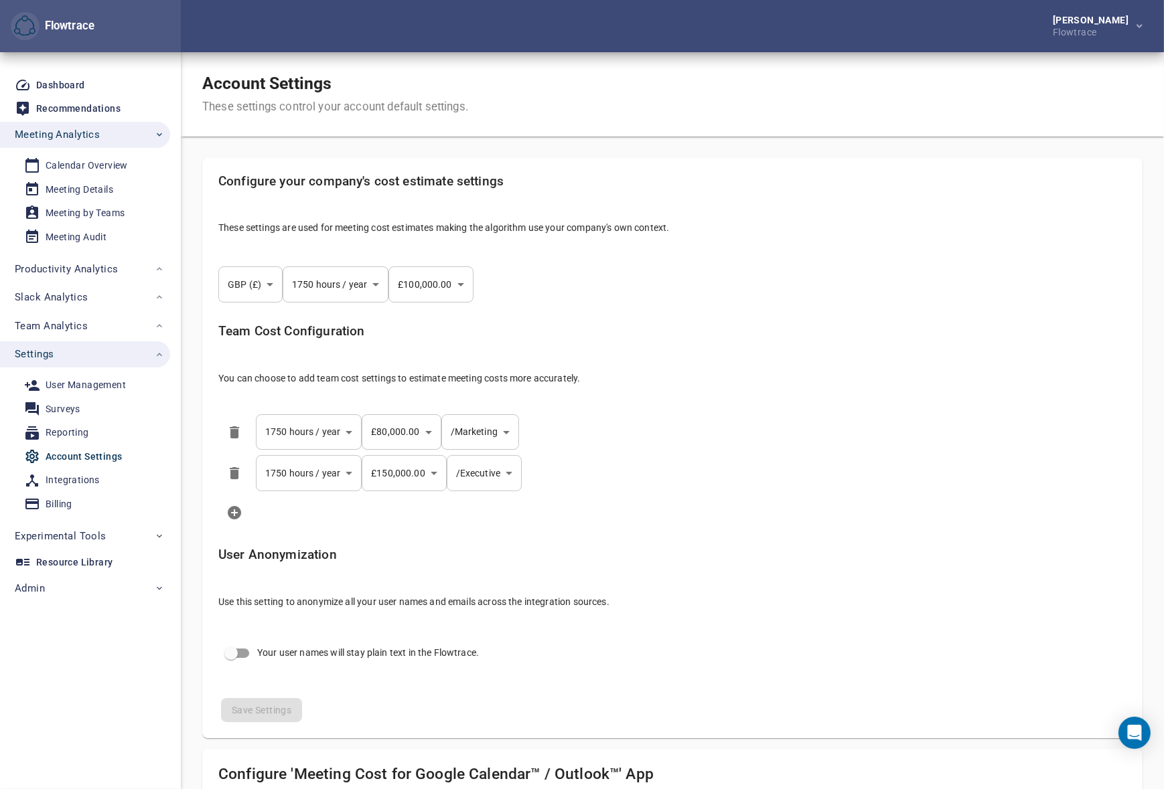
click at [483, 434] on body "Flowtrace [PERSON_NAME] Flowtrace Flowtrace Dashboard Recommendations Meeting A…" at bounding box center [582, 394] width 1164 height 789
click at [414, 335] on div at bounding box center [586, 394] width 1173 height 789
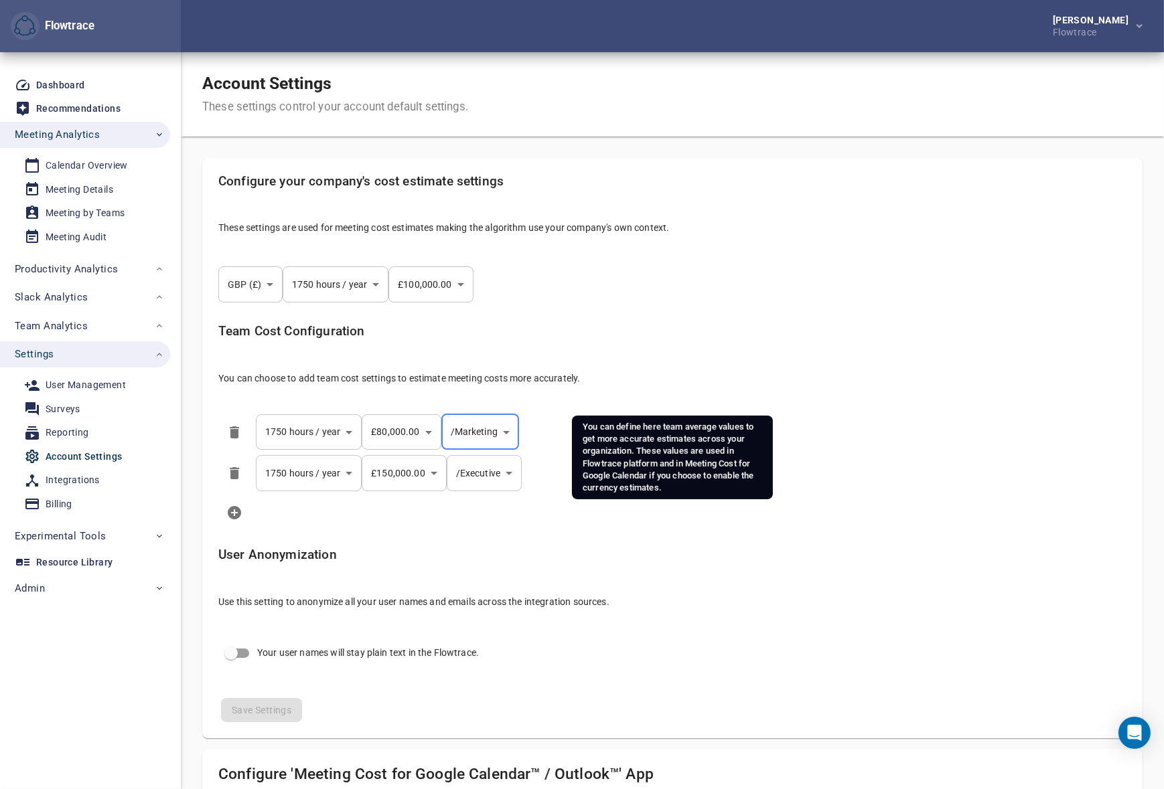
click at [651, 373] on p "You can choose to add team cost settings to estimate meeting costs more accurat…" at bounding box center [672, 378] width 908 height 13
click at [649, 364] on div "Team Cost Configuration You can choose to add team cost settings to estimate me…" at bounding box center [672, 359] width 929 height 93
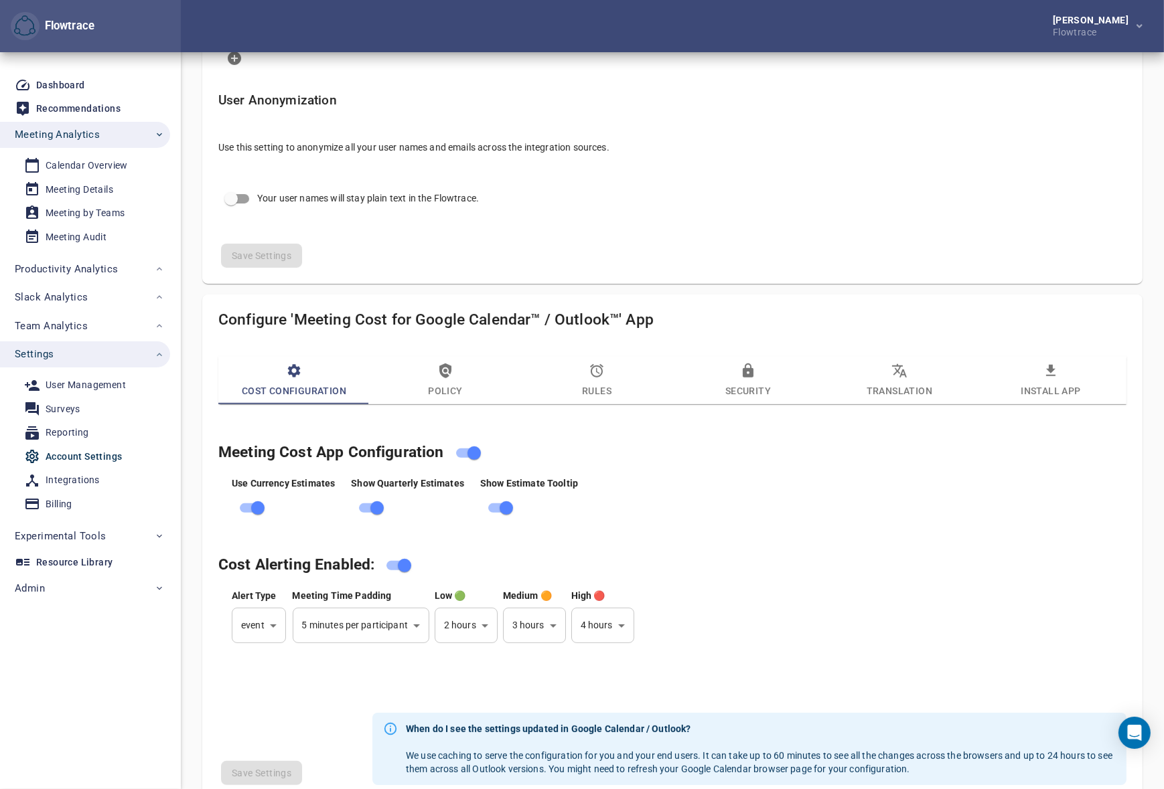
scroll to position [284, 0]
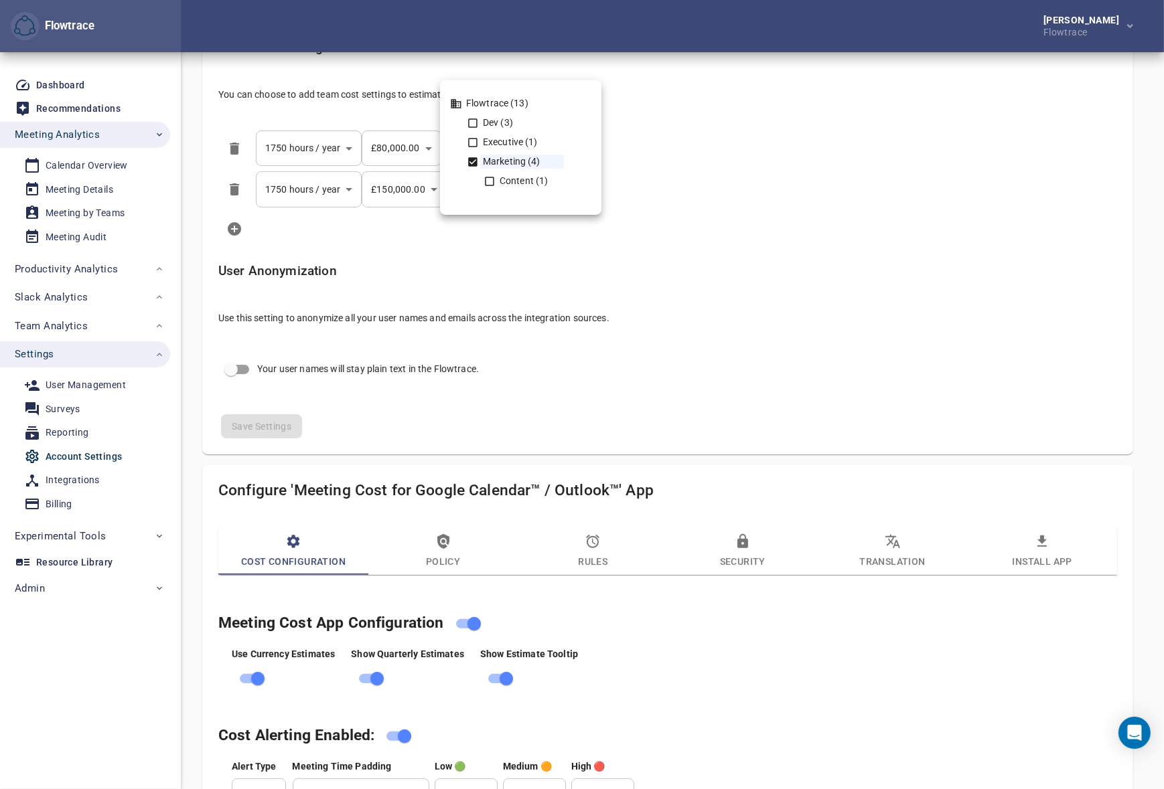
click at [485, 149] on body "Flowtrace [PERSON_NAME] Flowtrace Flowtrace Dashboard Recommendations Meeting A…" at bounding box center [582, 110] width 1164 height 789
click at [876, 296] on div at bounding box center [586, 394] width 1173 height 789
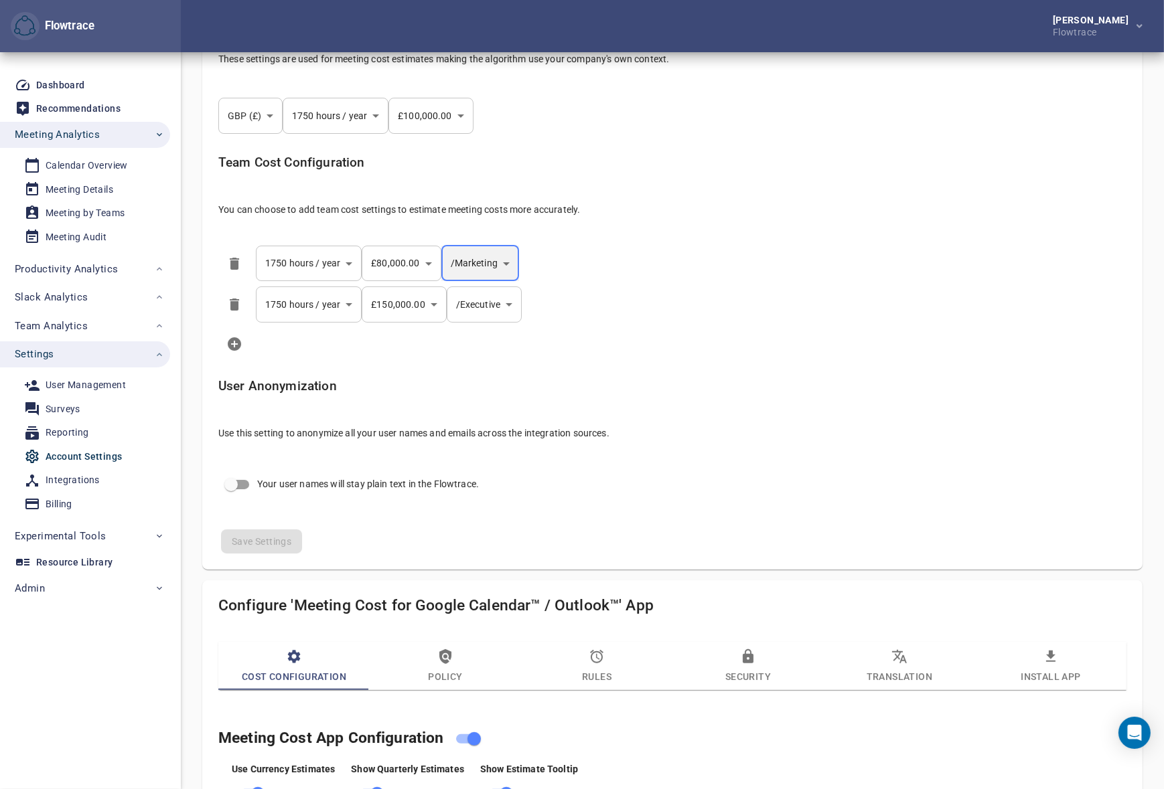
scroll to position [141, 0]
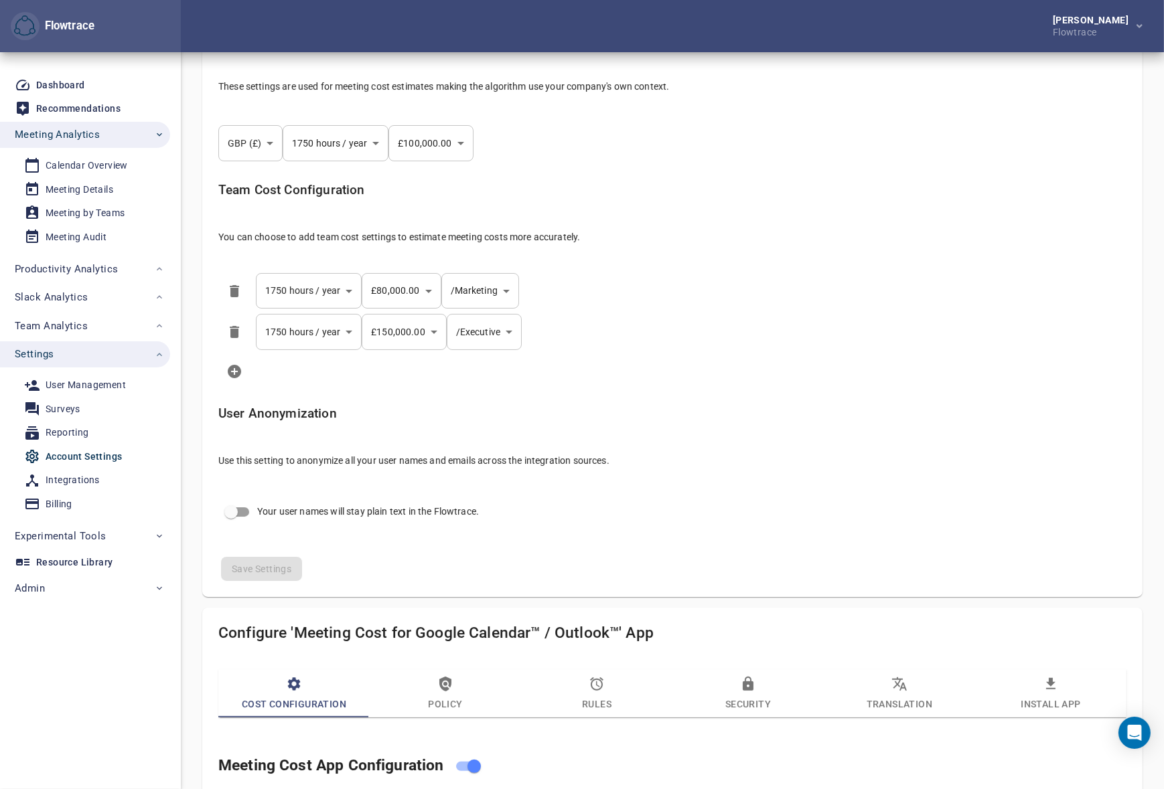
click at [686, 330] on li "**********" at bounding box center [672, 332] width 929 height 42
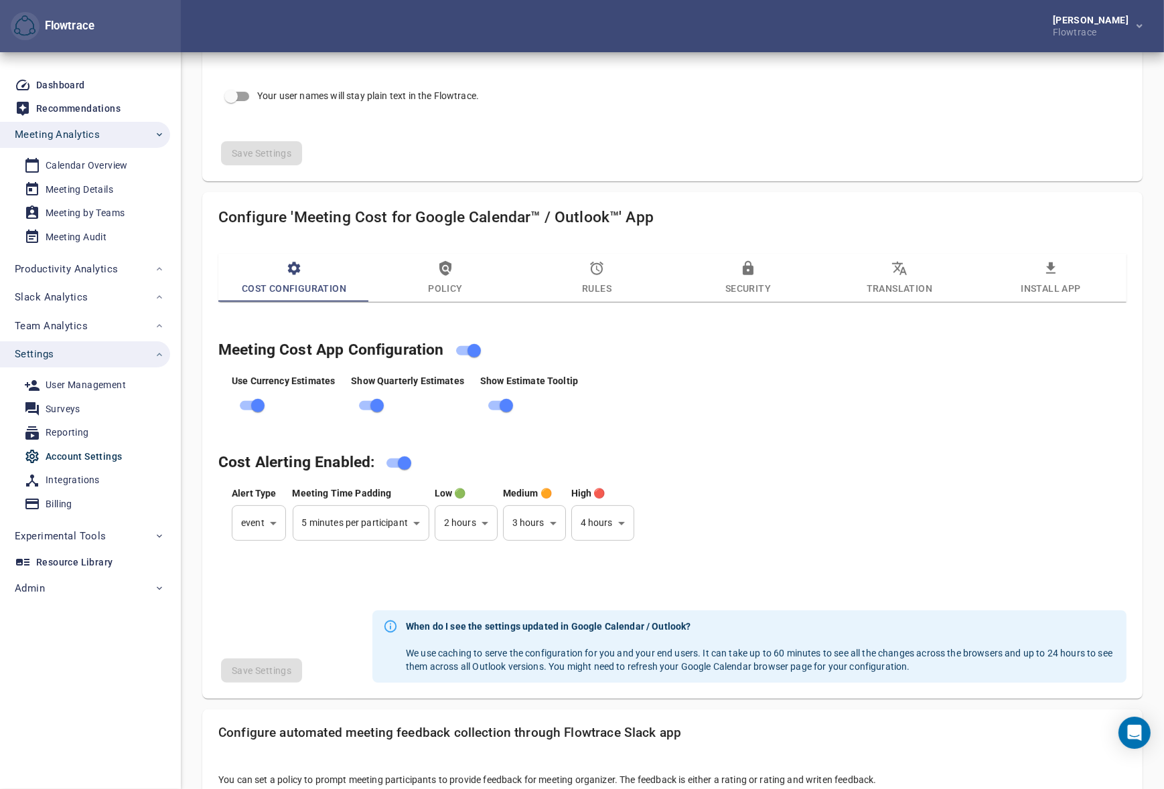
scroll to position [568, 0]
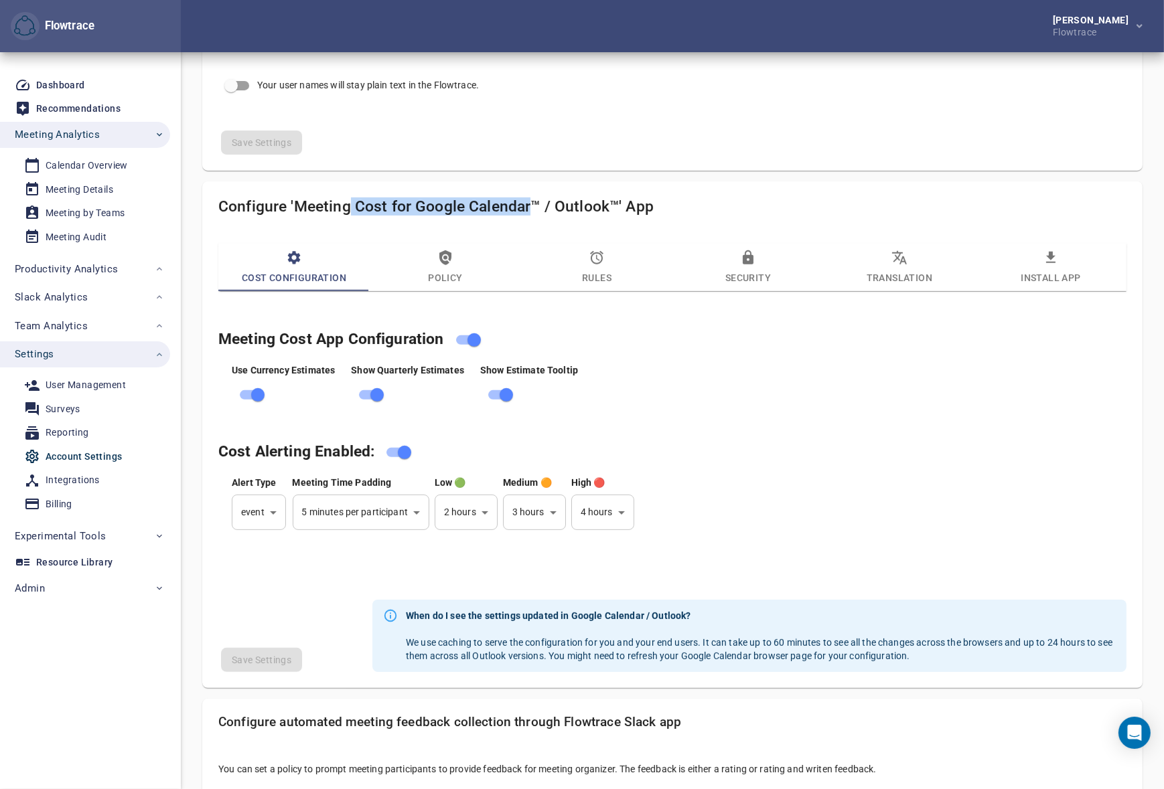
drag, startPoint x: 347, startPoint y: 210, endPoint x: 566, endPoint y: 210, distance: 218.3
click at [549, 210] on h4 "Configure 'Meeting Cost for Google Calendar™ / Outlook™' App" at bounding box center [672, 206] width 908 height 18
drag, startPoint x: 601, startPoint y: 210, endPoint x: 435, endPoint y: 205, distance: 165.5
click at [435, 205] on h4 "Configure 'Meeting Cost for Google Calendar™ / Outlook™' App" at bounding box center [672, 206] width 908 height 18
click at [380, 205] on h4 "Configure 'Meeting Cost for Google Calendar™ / Outlook™' App" at bounding box center [672, 206] width 908 height 18
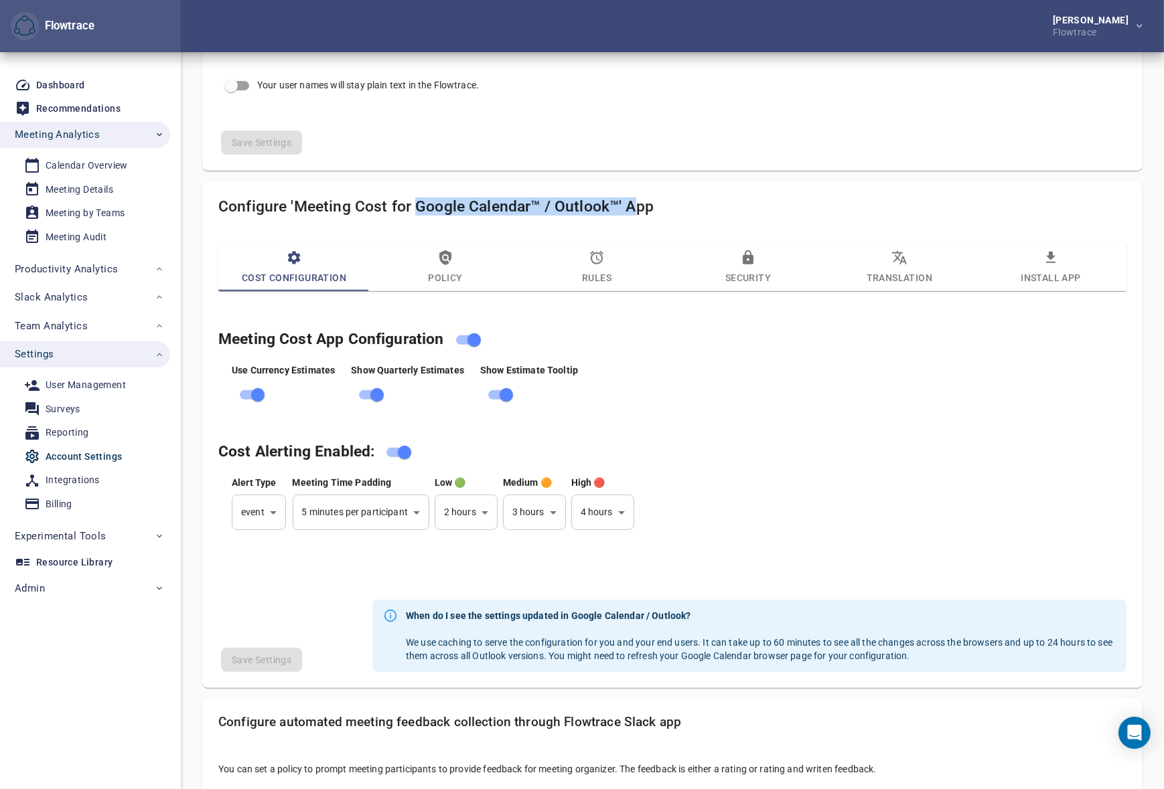
drag, startPoint x: 634, startPoint y: 208, endPoint x: 414, endPoint y: 202, distance: 219.7
click at [414, 202] on h4 "Configure 'Meeting Cost for Google Calendar™ / Outlook™' App" at bounding box center [672, 206] width 908 height 18
click at [934, 415] on div "Meeting Cost App Configuration Use Currency Estimates Show Quarterly Estimates …" at bounding box center [672, 442] width 924 height 257
click at [455, 261] on span "Policy" at bounding box center [445, 268] width 135 height 36
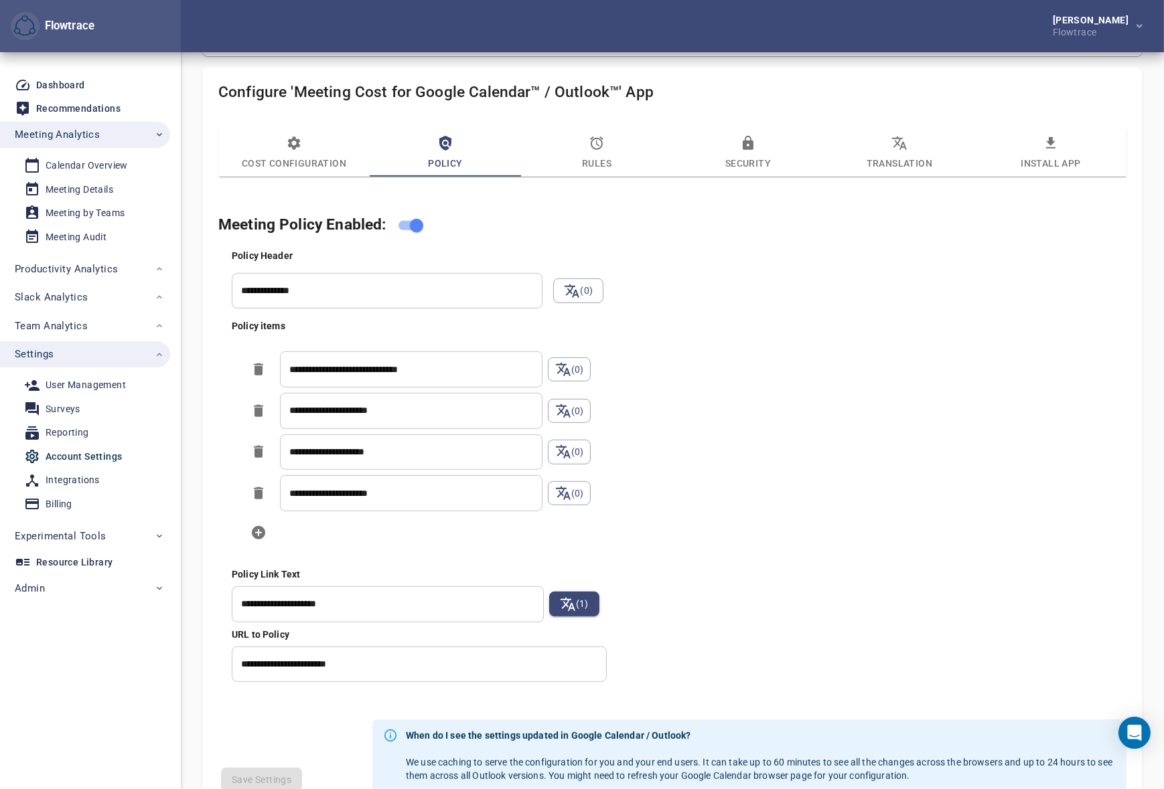
scroll to position [710, 0]
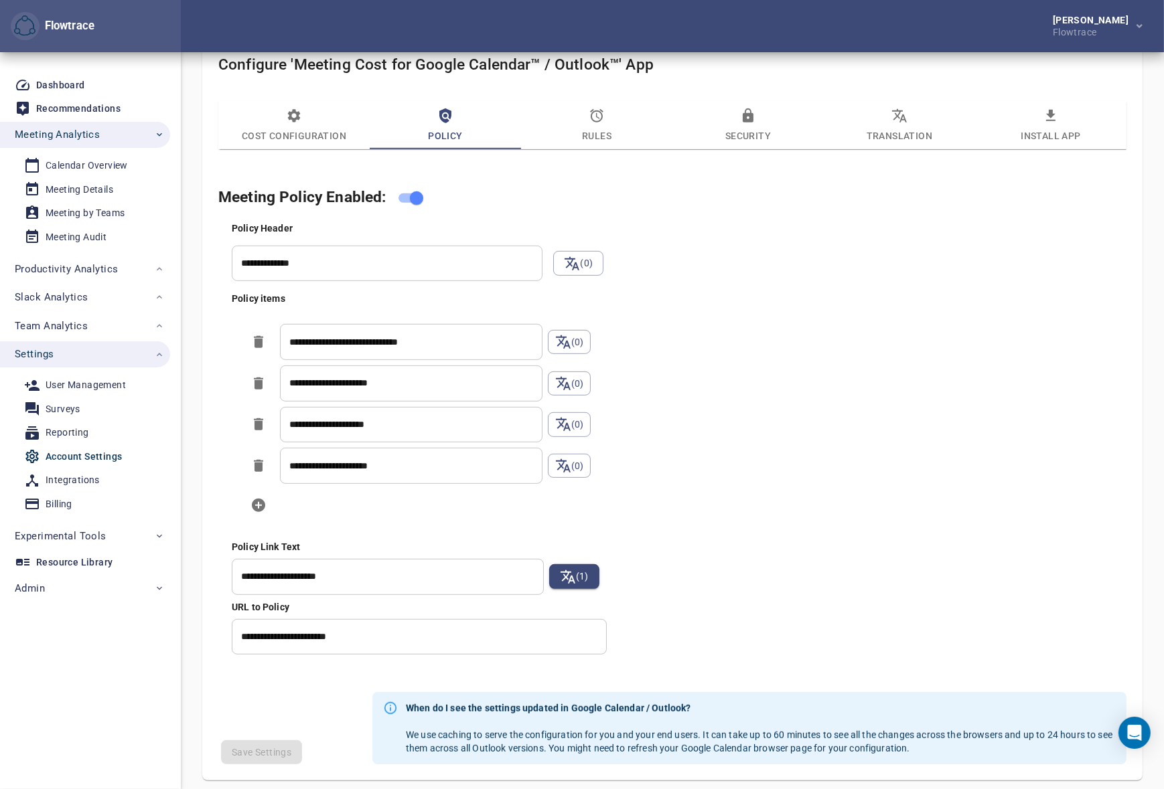
click at [732, 497] on div "**********" at bounding box center [685, 438] width 913 height 439
click at [588, 116] on icon "button" at bounding box center [596, 116] width 16 height 16
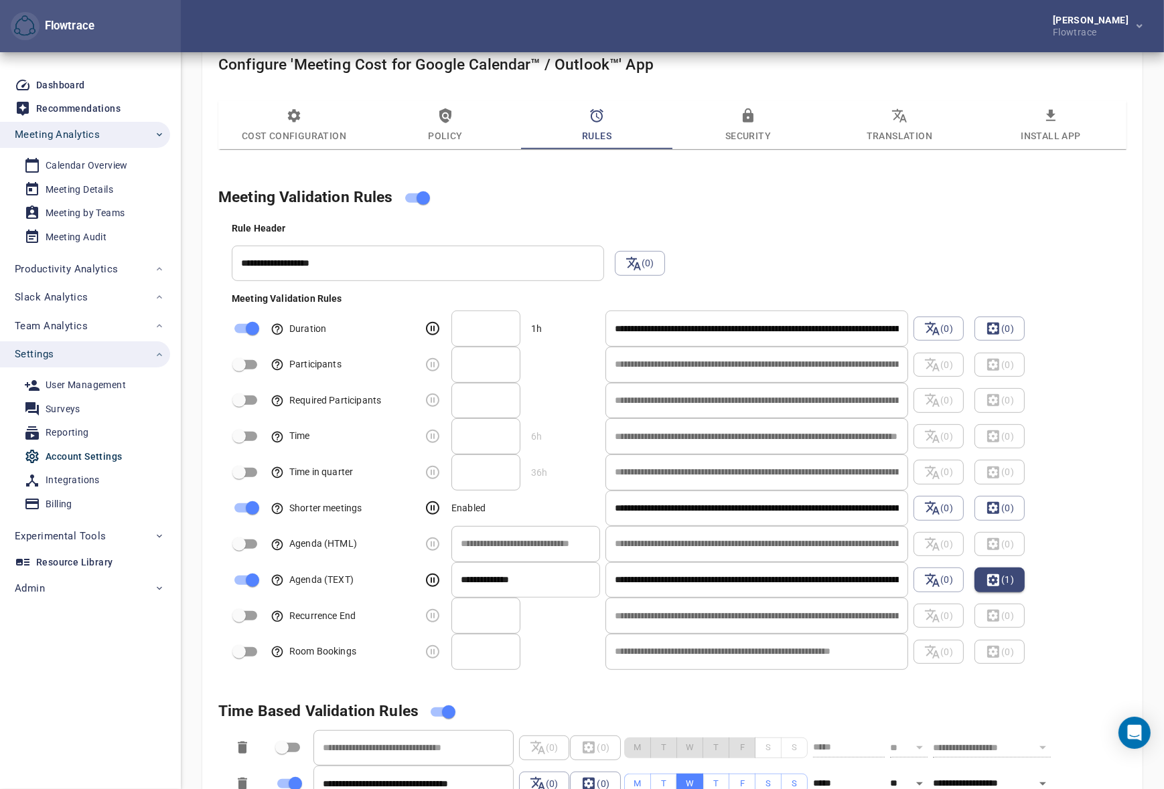
scroll to position [852, 0]
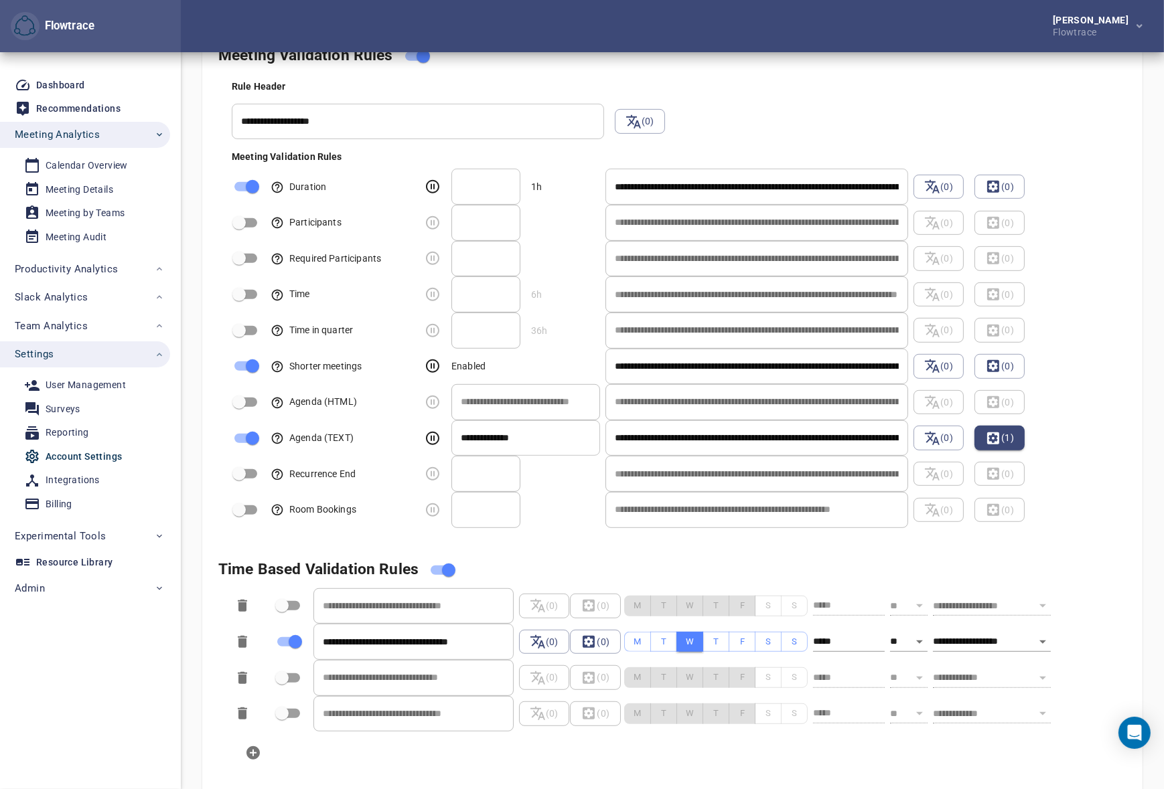
click at [669, 184] on input "**********" at bounding box center [756, 187] width 303 height 36
click at [792, 188] on input "**********" at bounding box center [756, 187] width 303 height 36
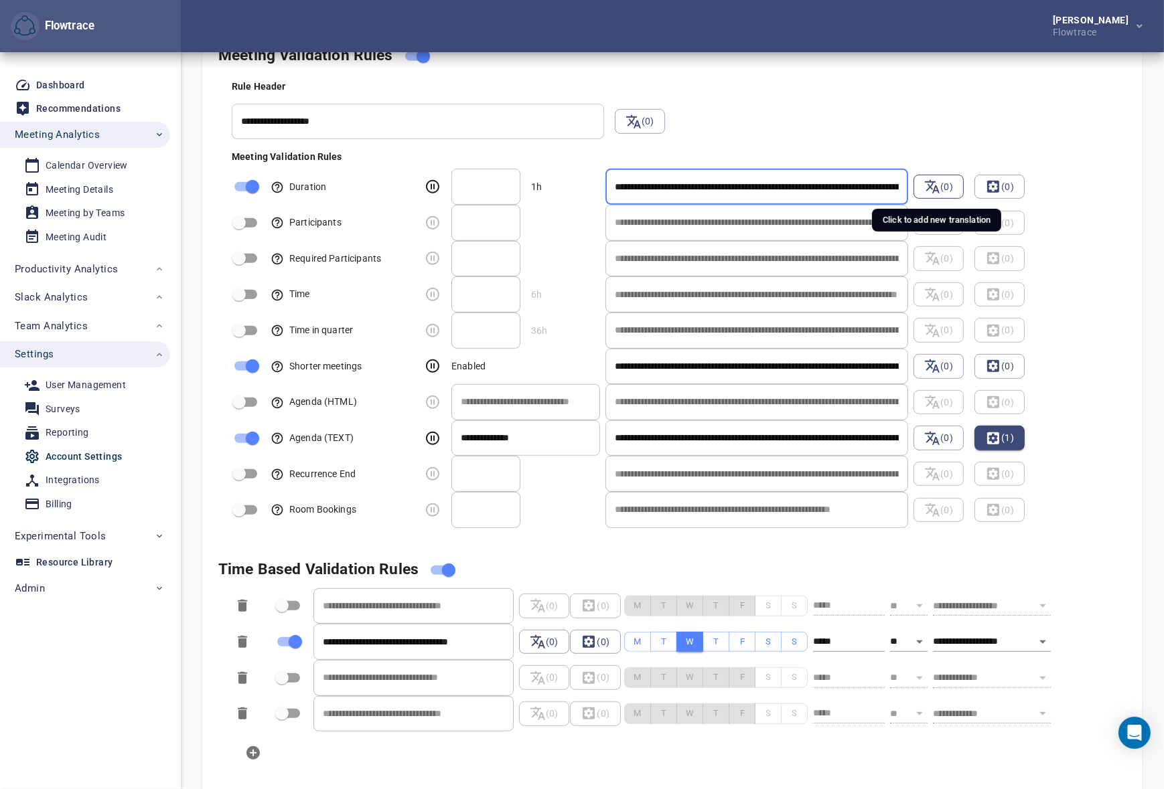
click at [930, 185] on icon at bounding box center [932, 186] width 15 height 13
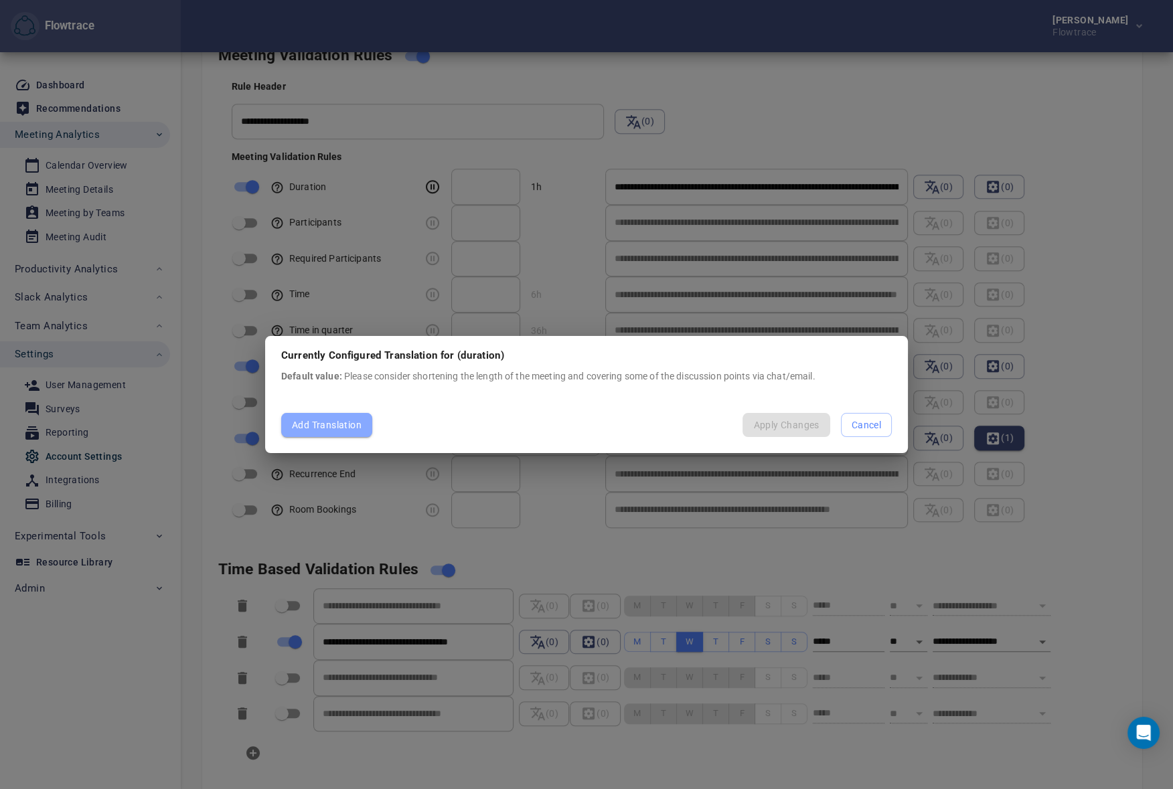
click at [329, 427] on span "Add Translation" at bounding box center [327, 425] width 70 height 17
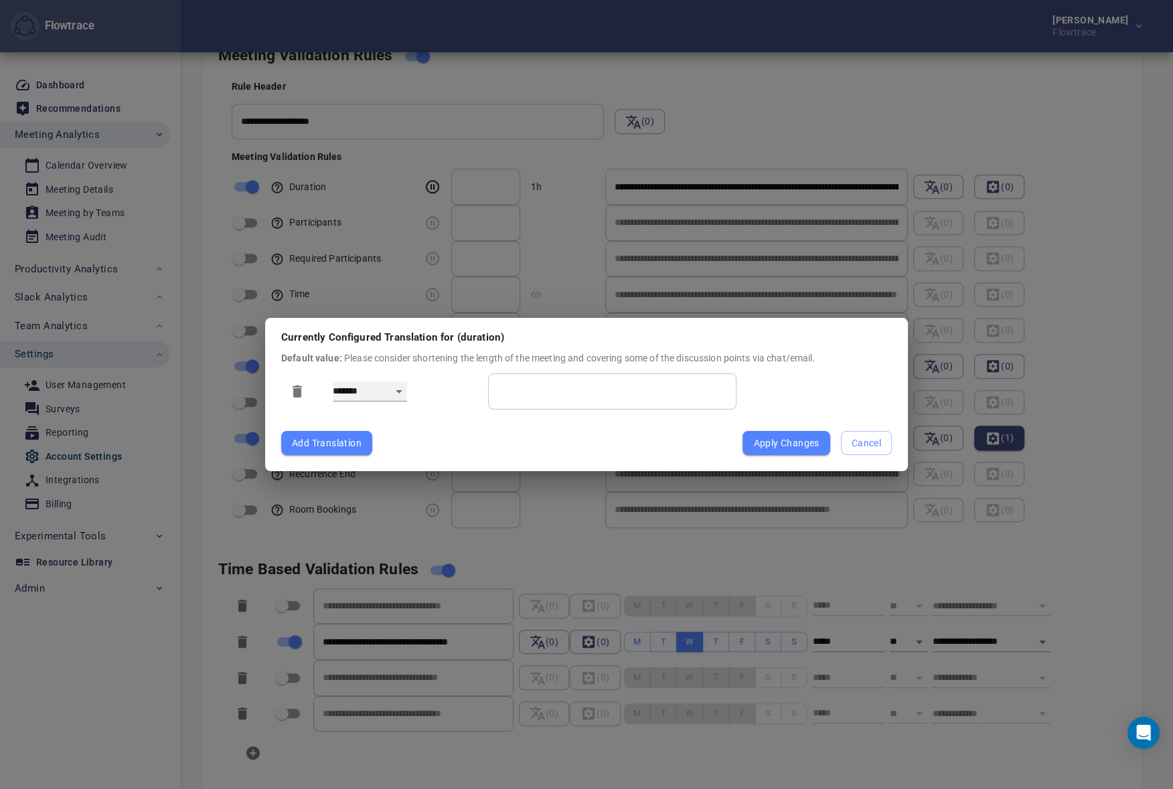
click at [392, 385] on select "**********" at bounding box center [370, 392] width 74 height 20
click at [878, 449] on span "Cancel" at bounding box center [866, 443] width 29 height 17
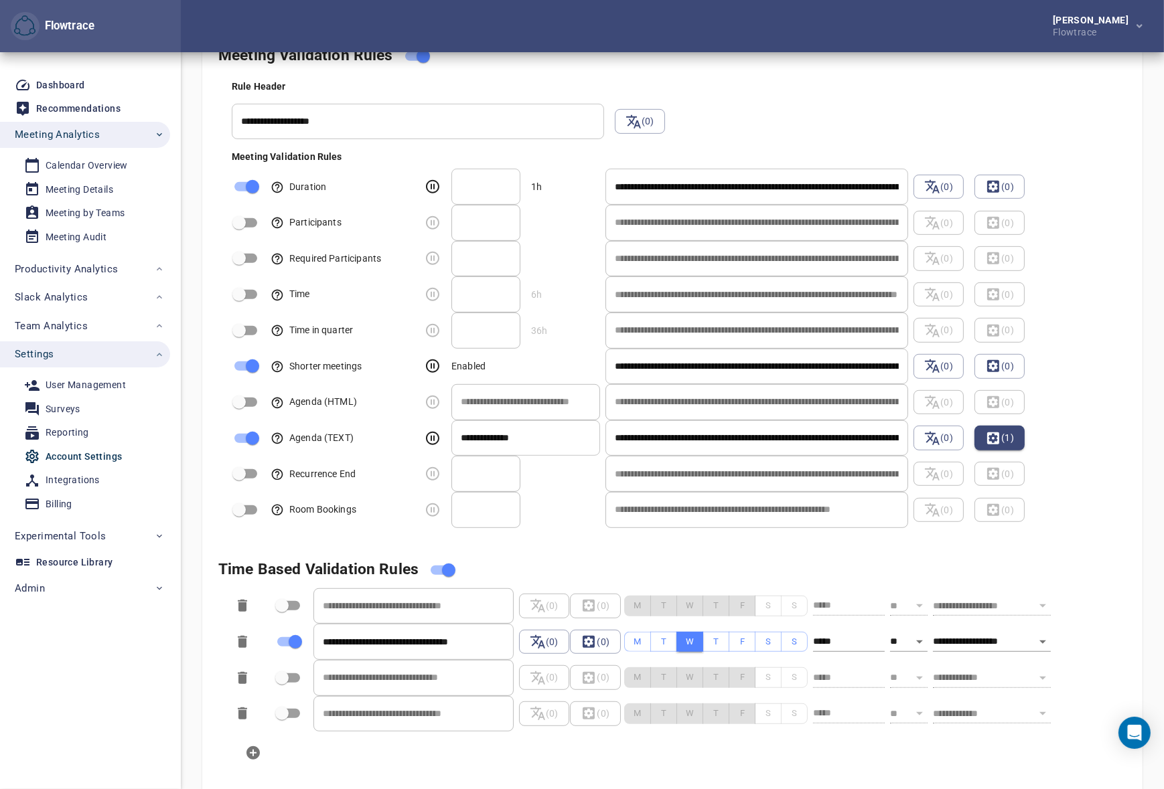
click at [890, 116] on div "**********" at bounding box center [685, 301] width 919 height 454
click at [961, 64] on h4 "Meeting Validation Rules" at bounding box center [656, 56] width 876 height 25
